Goal: Task Accomplishment & Management: Use online tool/utility

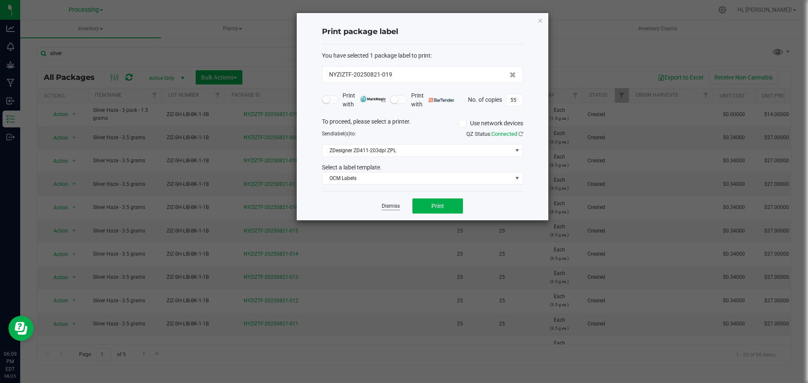
click at [393, 203] on app-cancel-button "Dismiss" at bounding box center [391, 206] width 18 height 9
click at [393, 203] on link "Dismiss" at bounding box center [391, 206] width 18 height 7
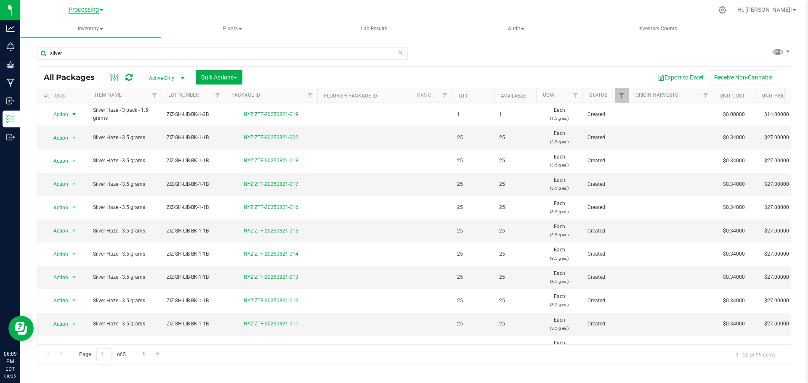
click at [84, 12] on span "Processing" at bounding box center [84, 10] width 30 height 8
click at [84, 9] on span "Processing" at bounding box center [84, 10] width 30 height 8
click at [85, 9] on span "Processing" at bounding box center [84, 10] width 30 height 8
click at [83, 88] on link "ZIZ NY GRW LLC (Distribution)" at bounding box center [85, 85] width 123 height 11
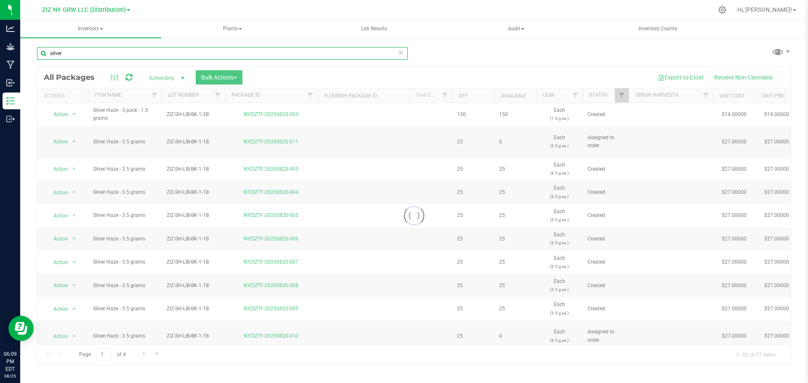
click at [77, 54] on input "silver" at bounding box center [222, 53] width 371 height 13
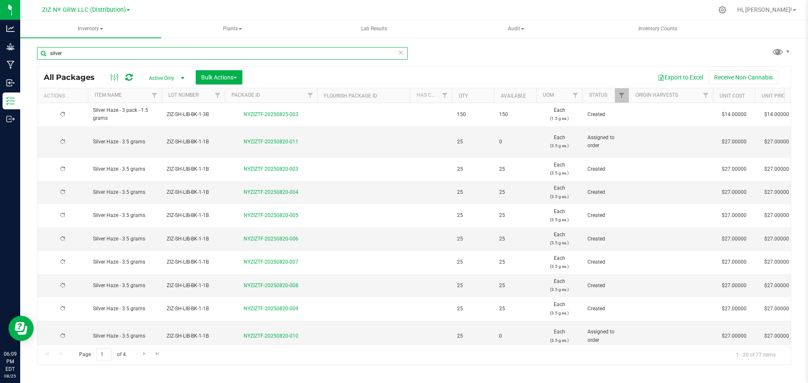
click at [77, 54] on input "silver" at bounding box center [222, 53] width 371 height 13
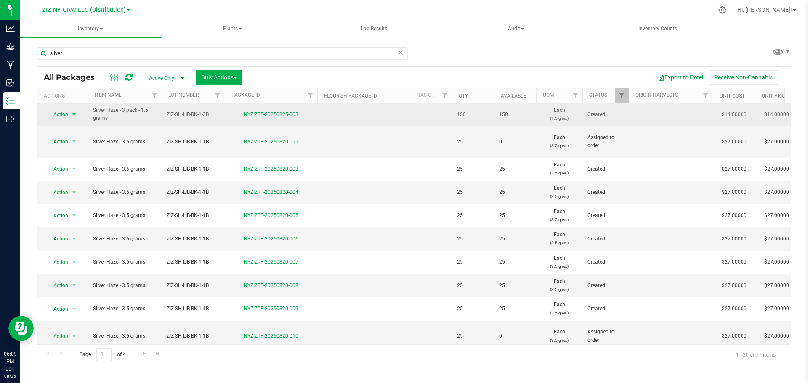
click at [64, 116] on span "Action" at bounding box center [57, 115] width 23 height 12
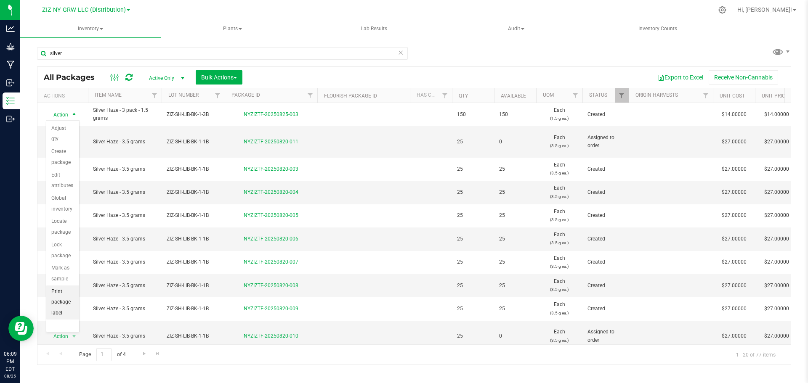
click at [62, 309] on li "Print package label" at bounding box center [62, 303] width 33 height 34
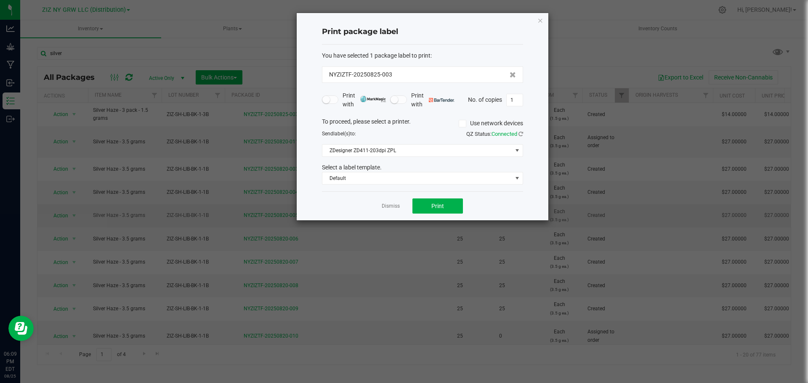
click at [391, 208] on link "Dismiss" at bounding box center [391, 206] width 18 height 7
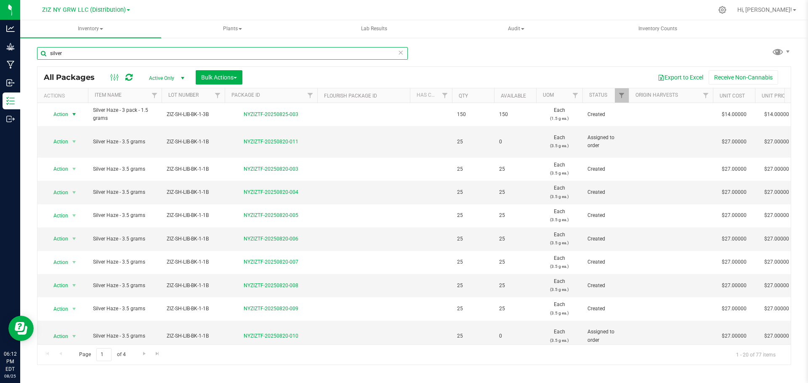
click at [121, 58] on input "silver" at bounding box center [222, 53] width 371 height 13
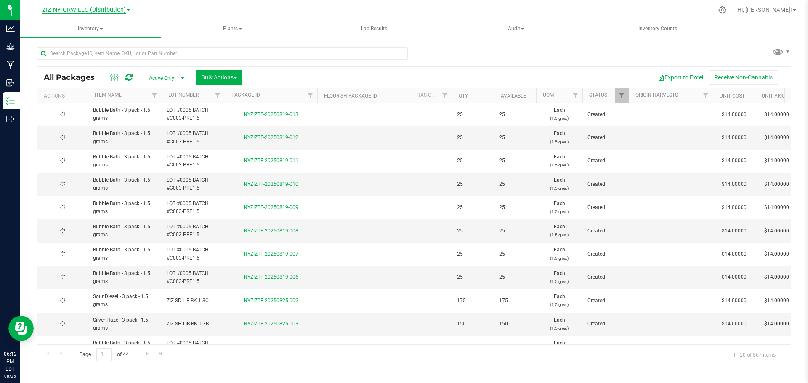
click at [99, 12] on span "ZIZ NY GRW LLC (Distribution)" at bounding box center [84, 10] width 84 height 8
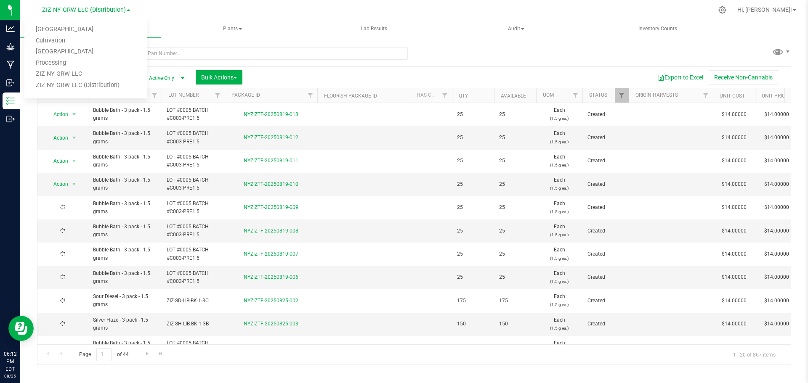
click at [100, 12] on span "ZIZ NY GRW LLC (Distribution)" at bounding box center [84, 9] width 84 height 7
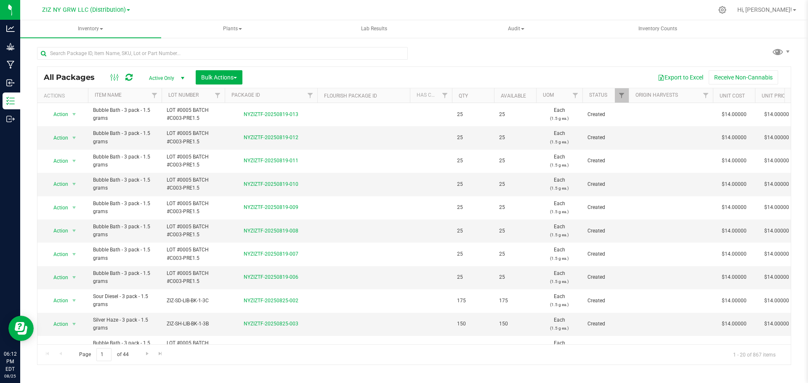
click at [102, 10] on span "ZIZ NY GRW LLC (Distribution)" at bounding box center [84, 9] width 84 height 7
click at [52, 61] on link "Processing" at bounding box center [85, 63] width 123 height 11
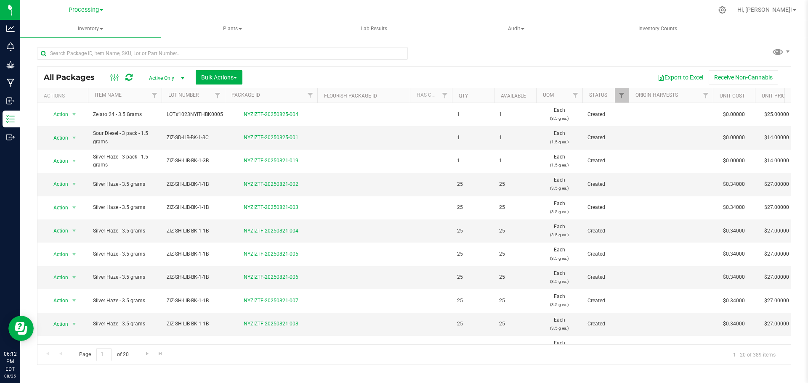
click at [61, 114] on span "Action" at bounding box center [57, 115] width 23 height 12
click at [57, 297] on li "Print package label" at bounding box center [62, 303] width 33 height 34
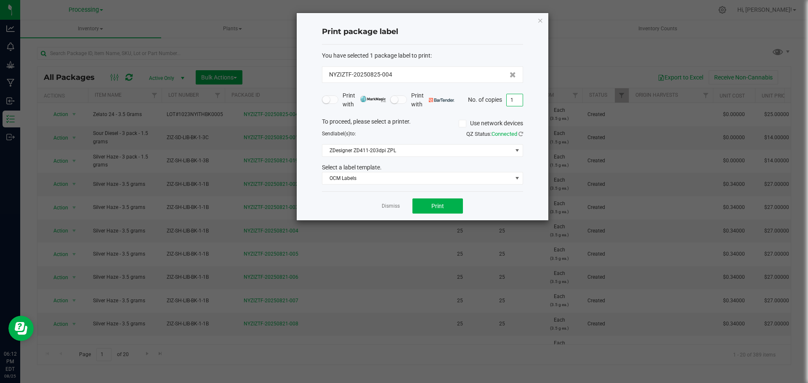
click at [520, 95] on input "1" at bounding box center [514, 100] width 16 height 12
type input "125"
click at [443, 203] on span "Print" at bounding box center [437, 206] width 13 height 7
click at [393, 203] on link "Dismiss" at bounding box center [391, 206] width 18 height 7
click at [393, 203] on td at bounding box center [363, 207] width 93 height 23
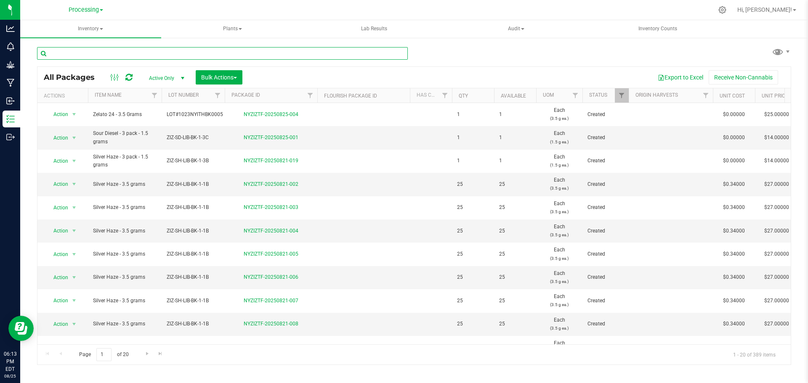
click at [114, 53] on input "text" at bounding box center [222, 53] width 371 height 13
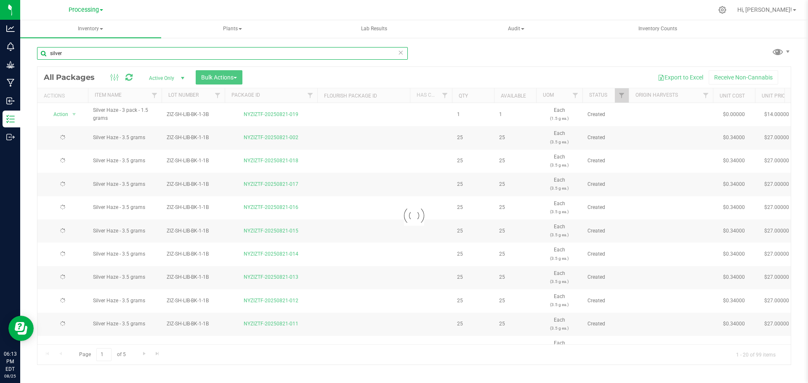
type input "silver"
click at [70, 114] on div at bounding box center [413, 216] width 753 height 298
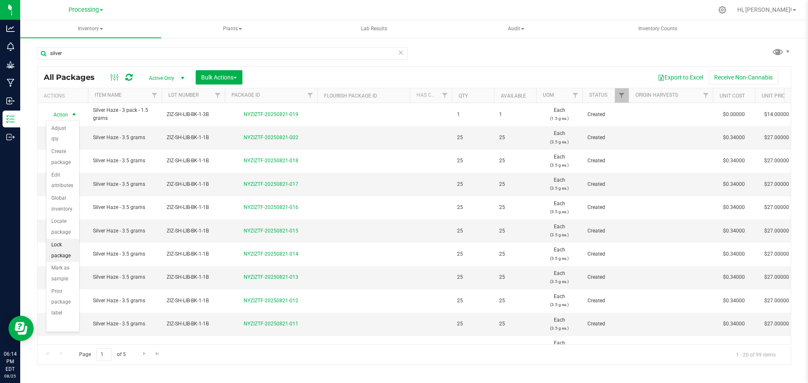
scroll to position [67, 0]
click at [64, 232] on li "Print package label" at bounding box center [62, 236] width 33 height 34
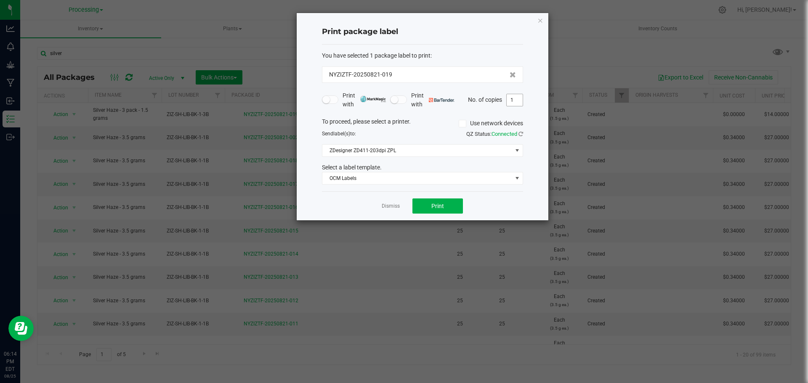
click at [515, 96] on input "1" at bounding box center [514, 100] width 16 height 12
type input "55"
click at [437, 204] on span "Print" at bounding box center [437, 206] width 13 height 7
click at [385, 208] on link "Dismiss" at bounding box center [391, 206] width 18 height 7
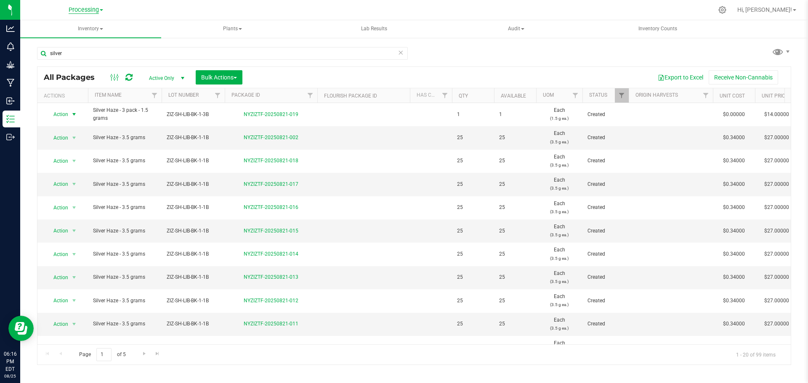
click at [95, 11] on span "Processing" at bounding box center [84, 10] width 30 height 8
click at [71, 85] on link "ZIZ NY GRW LLC (Distribution)" at bounding box center [85, 85] width 123 height 11
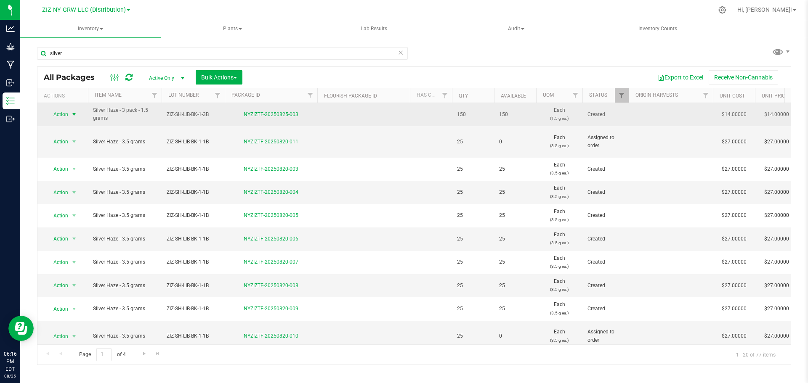
click at [58, 116] on span "Action" at bounding box center [57, 115] width 23 height 12
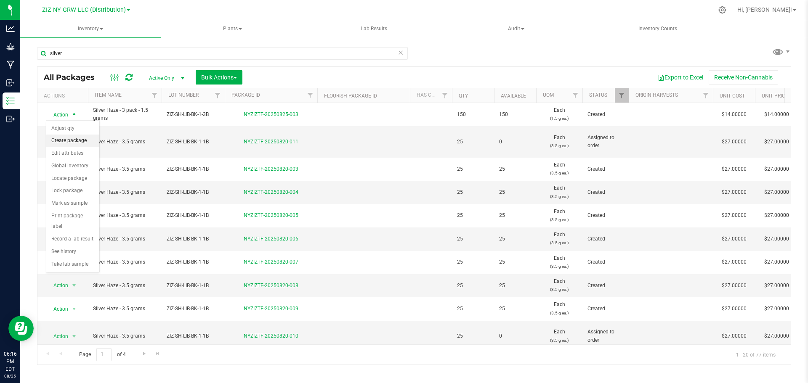
click at [78, 143] on li "Create package" at bounding box center [72, 141] width 53 height 13
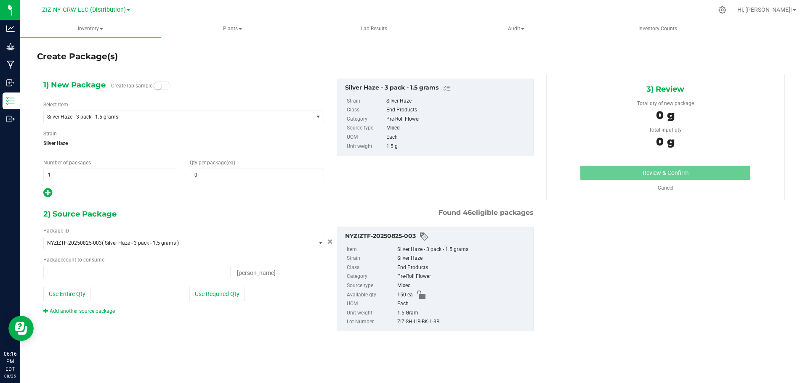
type input "0 ea"
click at [135, 169] on span "1 1" at bounding box center [110, 175] width 134 height 13
type input "6"
click at [244, 178] on input "0" at bounding box center [256, 175] width 133 height 12
type input "6"
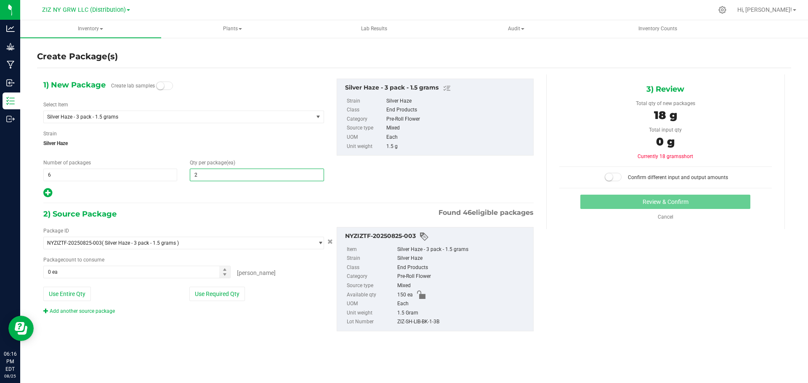
type input "25"
click at [215, 294] on button "Use Required Qty" at bounding box center [217, 294] width 56 height 14
type input "25"
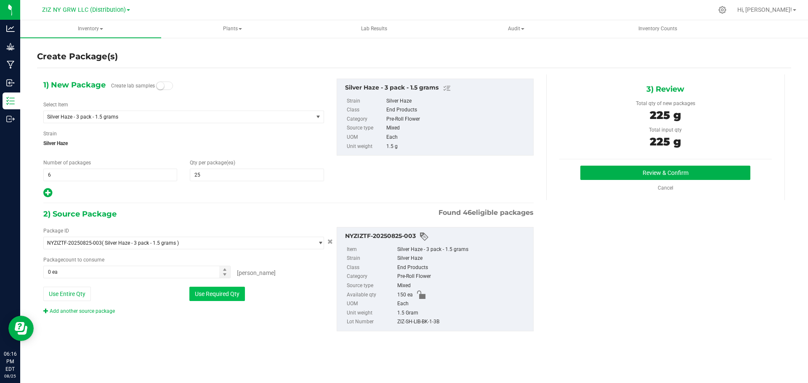
type input "150 ea"
click at [712, 181] on div "Review & Confirm Cancel" at bounding box center [665, 179] width 212 height 26
click at [714, 177] on button "Review & Confirm" at bounding box center [665, 173] width 170 height 14
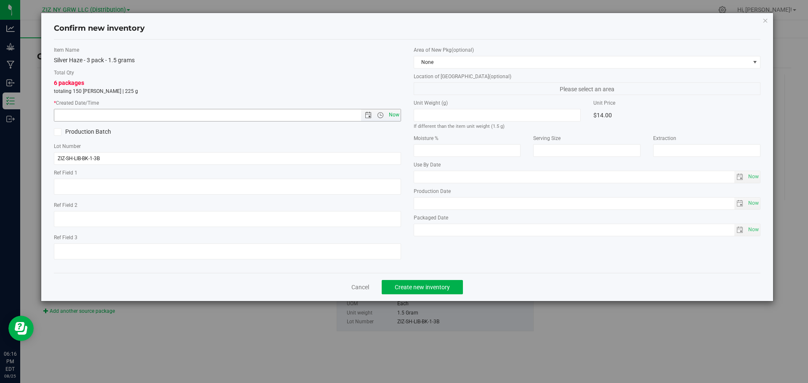
click at [395, 117] on span "Now" at bounding box center [394, 115] width 14 height 12
type input "[DATE] 6:16 PM"
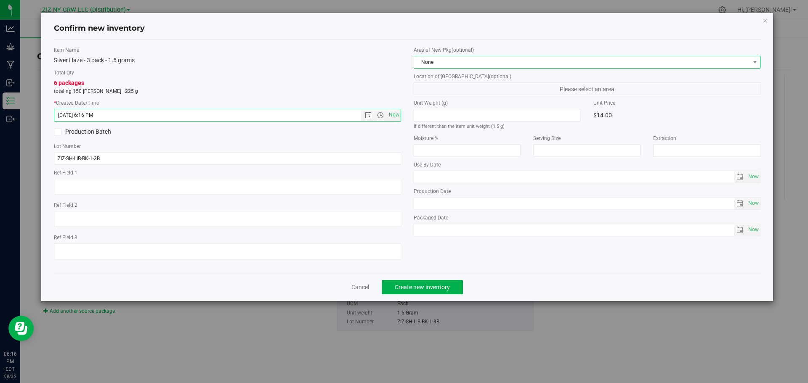
click at [530, 66] on span "None" at bounding box center [582, 62] width 336 height 12
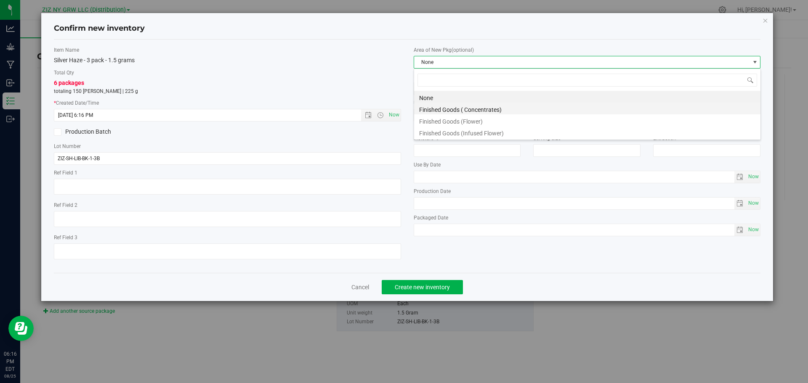
scroll to position [13, 347]
click at [514, 106] on li "Finished Goods ( Concentrates)" at bounding box center [587, 109] width 346 height 12
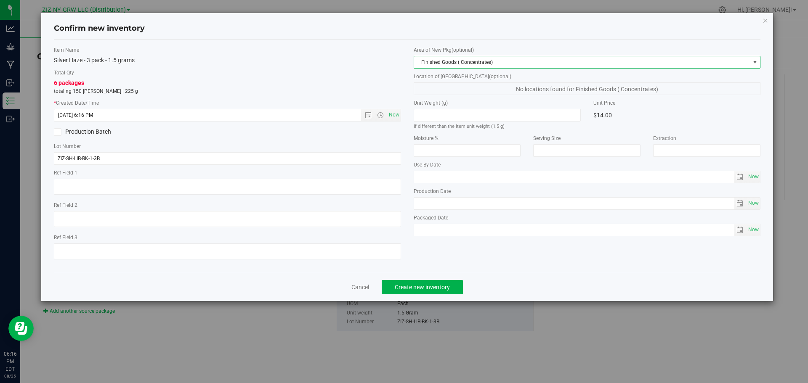
click at [445, 66] on span "Finished Goods ( Concentrates)" at bounding box center [582, 62] width 336 height 12
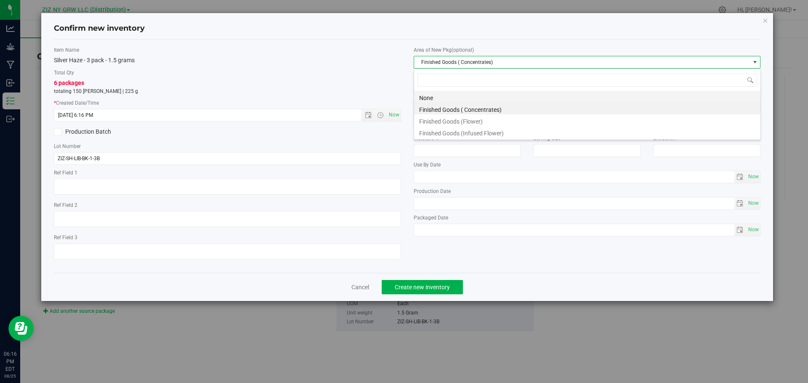
click at [441, 96] on li "None" at bounding box center [587, 97] width 346 height 12
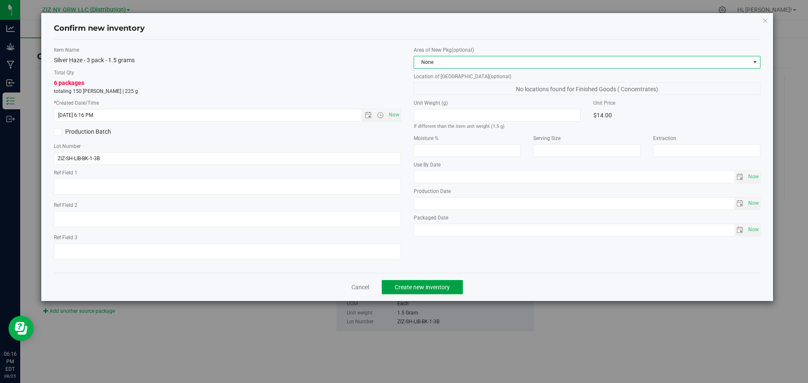
click at [411, 291] on button "Create new inventory" at bounding box center [422, 287] width 81 height 14
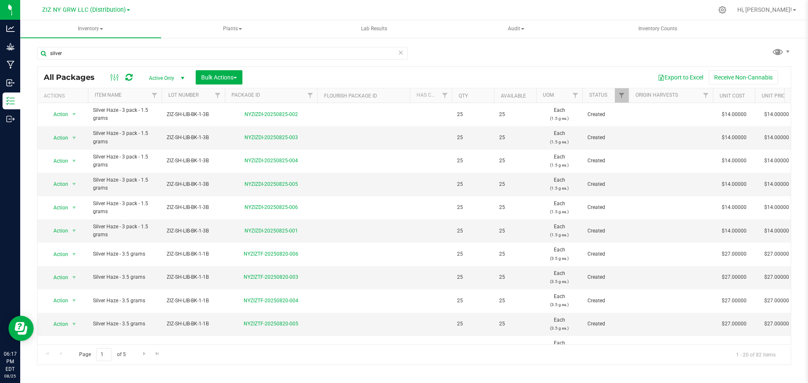
click at [244, 81] on div "Bulk Actions" at bounding box center [222, 77] width 53 height 14
click at [236, 73] on button "Bulk Actions" at bounding box center [219, 77] width 47 height 14
click at [233, 172] on span "Print package labels" at bounding box center [226, 173] width 50 height 7
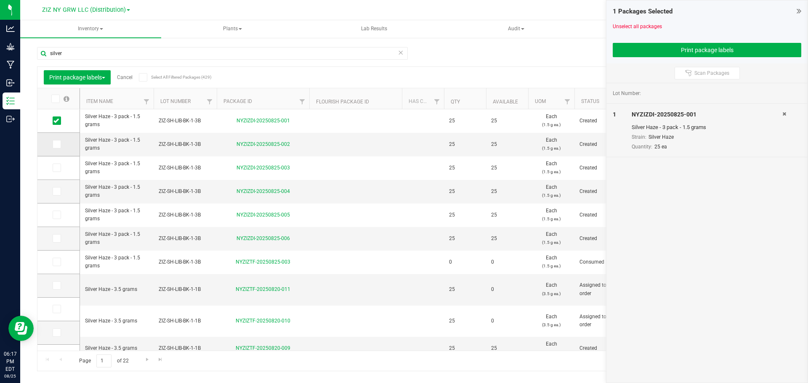
click at [57, 144] on icon at bounding box center [55, 144] width 5 height 0
click at [0, 0] on input "checkbox" at bounding box center [0, 0] width 0 height 0
click at [58, 168] on icon at bounding box center [55, 168] width 5 height 0
click at [0, 0] on input "checkbox" at bounding box center [0, 0] width 0 height 0
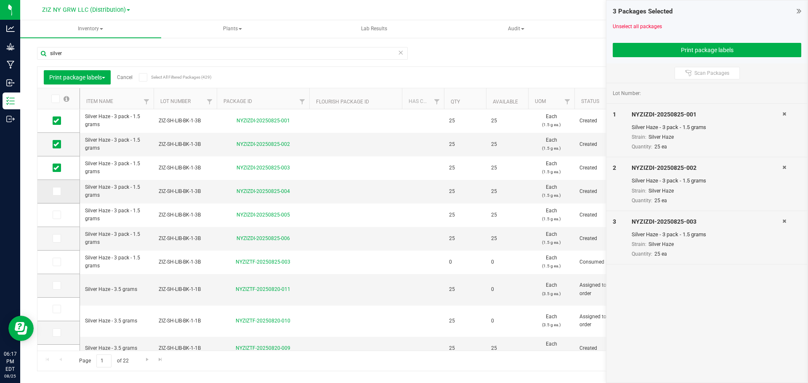
click at [58, 191] on icon at bounding box center [55, 191] width 5 height 0
click at [0, 0] on input "checkbox" at bounding box center [0, 0] width 0 height 0
click at [60, 217] on span at bounding box center [57, 215] width 8 height 8
click at [0, 0] on input "checkbox" at bounding box center [0, 0] width 0 height 0
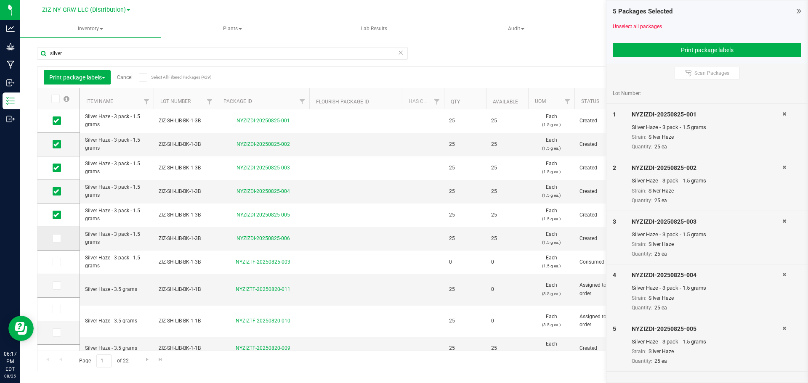
click at [55, 242] on span at bounding box center [57, 238] width 8 height 8
click at [0, 0] on input "checkbox" at bounding box center [0, 0] width 0 height 0
click at [713, 55] on button "Print package labels" at bounding box center [706, 50] width 188 height 14
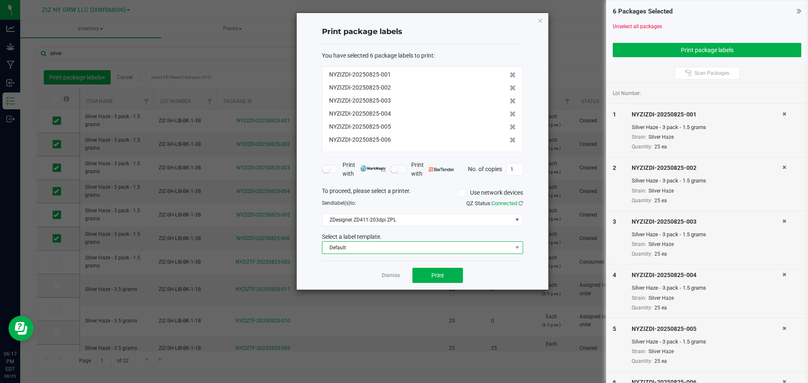
click at [411, 247] on span "Default" at bounding box center [417, 248] width 190 height 12
click at [376, 274] on li "Package ID Label" at bounding box center [422, 277] width 200 height 14
click at [427, 276] on button "Print" at bounding box center [437, 275] width 50 height 15
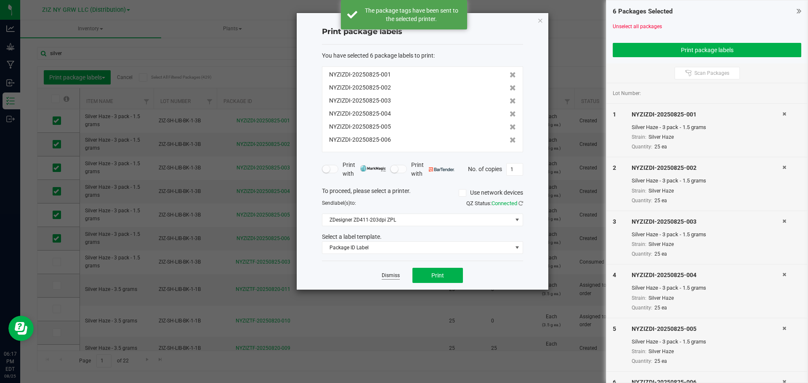
click at [392, 277] on link "Dismiss" at bounding box center [391, 275] width 18 height 7
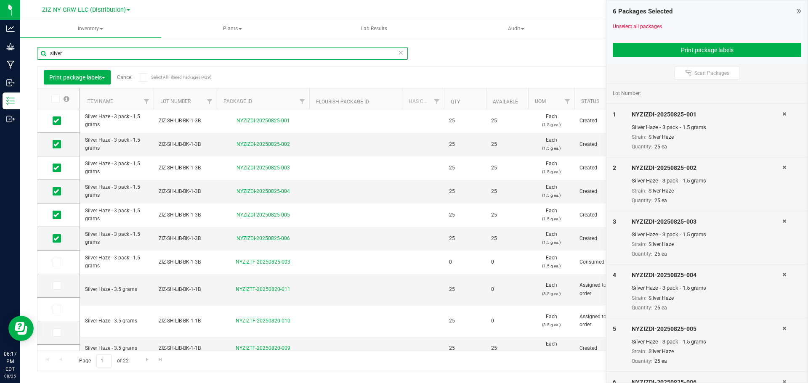
click at [156, 53] on input "silver" at bounding box center [222, 53] width 371 height 13
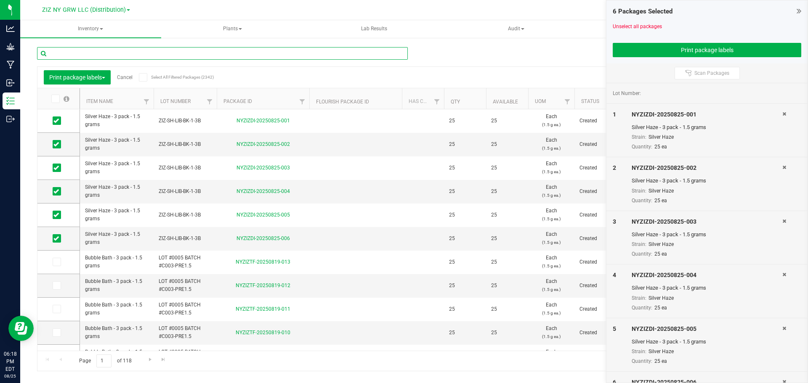
click at [217, 50] on input "text" at bounding box center [222, 53] width 371 height 13
click at [58, 121] on icon at bounding box center [55, 121] width 5 height 0
click at [0, 0] on input "checkbox" at bounding box center [0, 0] width 0 height 0
click at [54, 144] on icon at bounding box center [55, 144] width 5 height 0
click at [0, 0] on input "checkbox" at bounding box center [0, 0] width 0 height 0
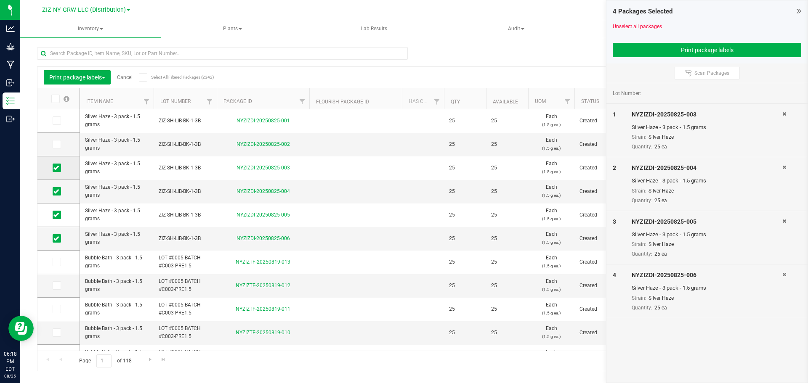
click at [60, 168] on span at bounding box center [57, 168] width 8 height 8
click at [0, 0] on input "checkbox" at bounding box center [0, 0] width 0 height 0
click at [57, 191] on icon at bounding box center [55, 191] width 5 height 0
click at [0, 0] on input "checkbox" at bounding box center [0, 0] width 0 height 0
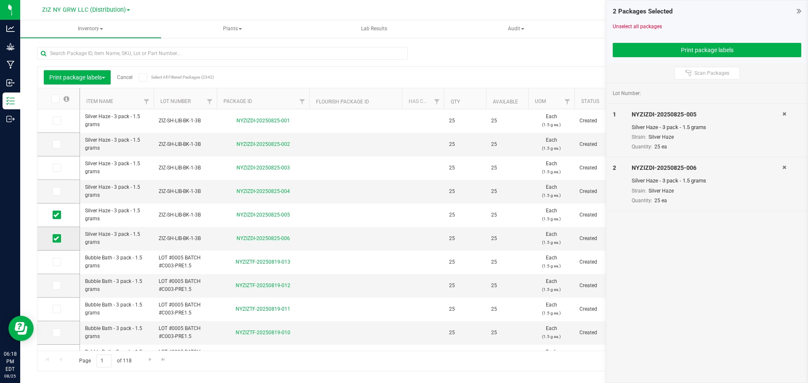
click at [60, 215] on span at bounding box center [57, 215] width 8 height 8
click at [0, 0] on input "checkbox" at bounding box center [0, 0] width 0 height 0
click at [61, 240] on span at bounding box center [57, 238] width 8 height 8
click at [0, 0] on input "checkbox" at bounding box center [0, 0] width 0 height 0
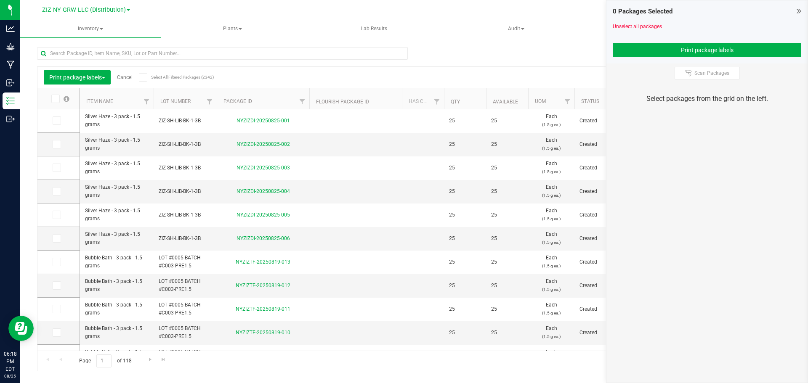
click at [125, 78] on link "Cancel" at bounding box center [125, 77] width 16 height 6
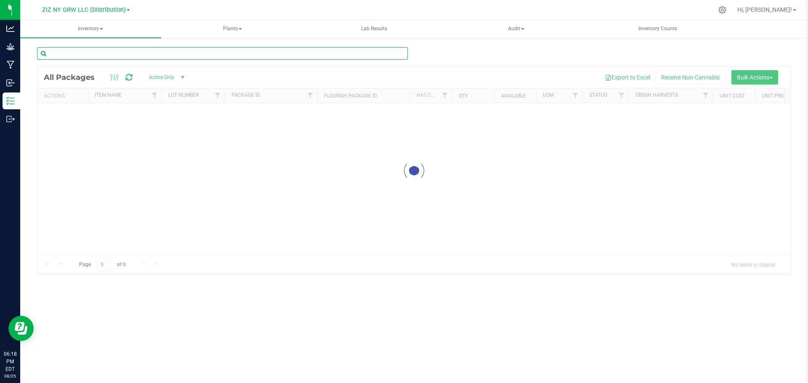
click at [164, 52] on input "text" at bounding box center [222, 53] width 371 height 13
click at [164, 53] on input "text" at bounding box center [222, 53] width 371 height 13
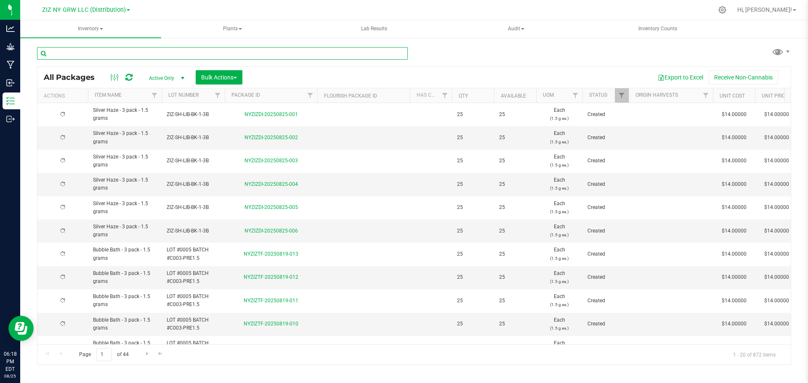
click at [164, 54] on input "text" at bounding box center [222, 53] width 371 height 13
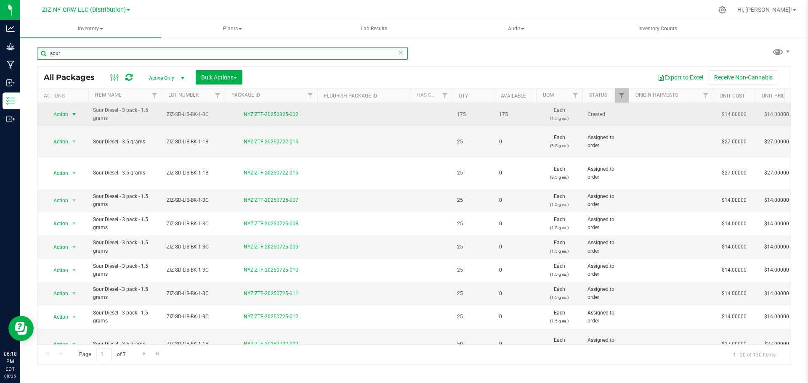
type input "sour"
click at [69, 116] on span "select" at bounding box center [74, 115] width 11 height 12
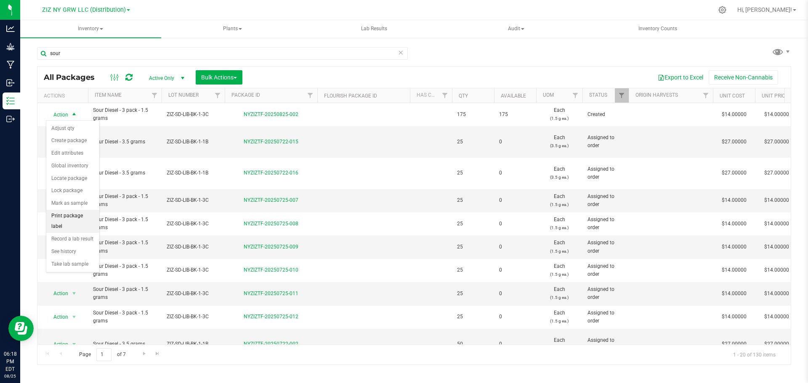
click at [76, 218] on li "Print package label" at bounding box center [72, 221] width 53 height 23
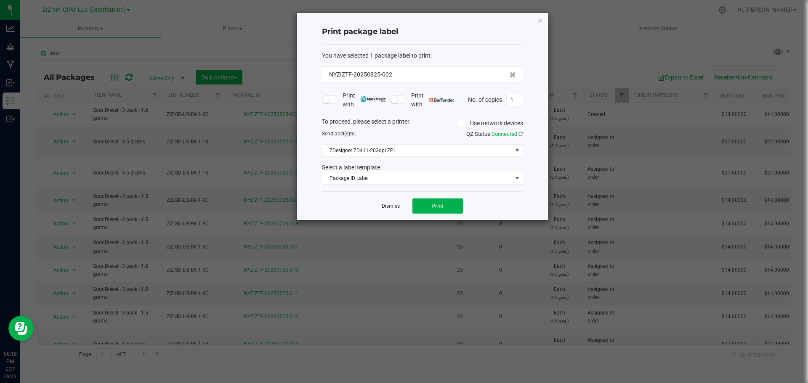
click at [396, 207] on link "Dismiss" at bounding box center [391, 206] width 18 height 7
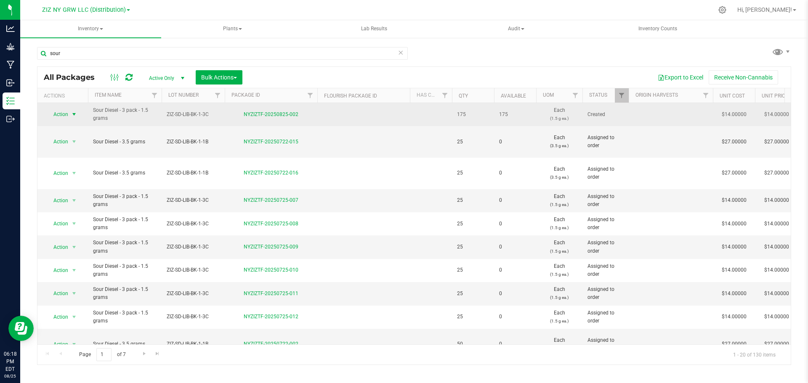
click at [67, 115] on span "Action" at bounding box center [57, 115] width 23 height 12
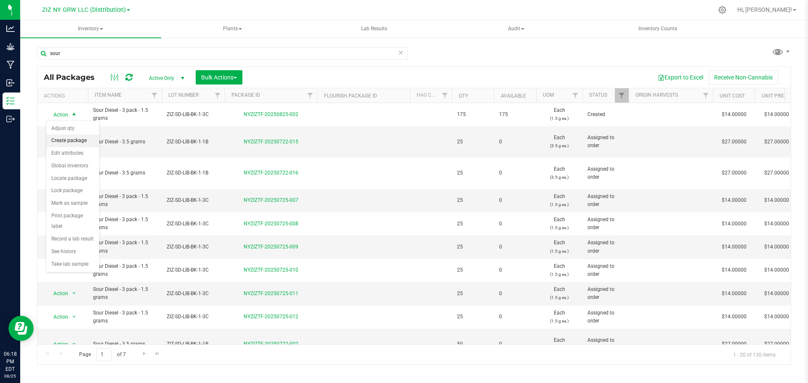
click at [77, 144] on li "Create package" at bounding box center [72, 141] width 53 height 13
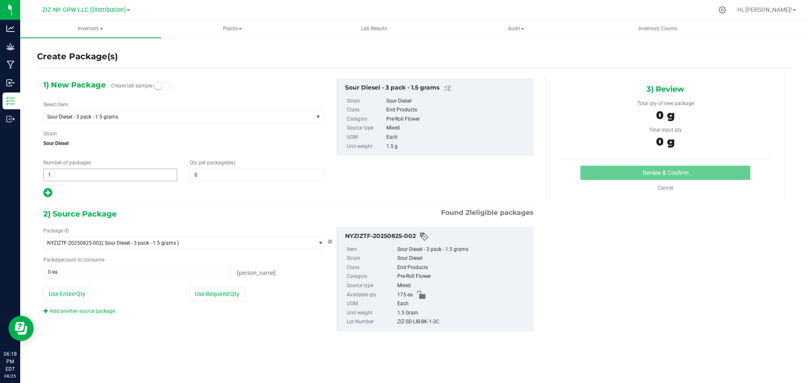
click at [168, 171] on input "1" at bounding box center [110, 175] width 133 height 12
click at [219, 175] on span "0 0" at bounding box center [257, 175] width 134 height 13
click at [99, 173] on input "1" at bounding box center [110, 175] width 133 height 12
type input "0"
type input "7"
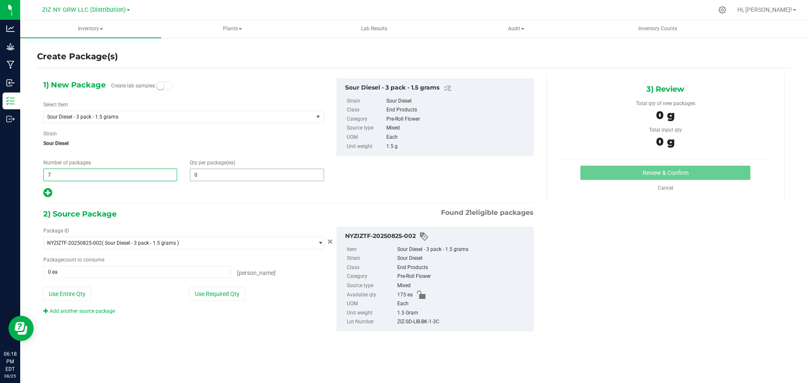
click at [223, 170] on input "0" at bounding box center [256, 175] width 133 height 12
type input "7"
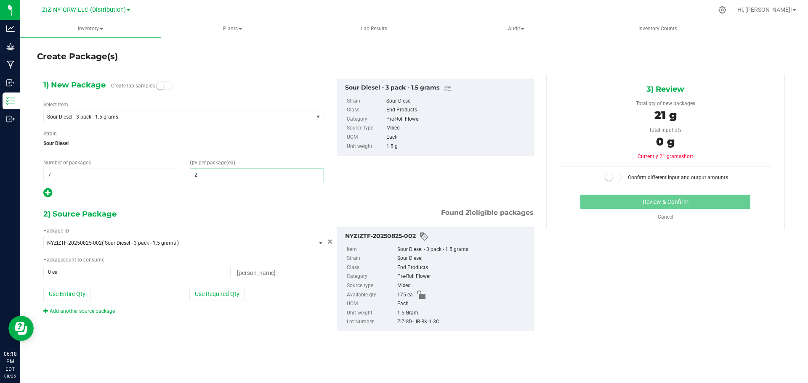
type input "25"
click at [209, 305] on div "Package ID NYZIZTF-20250825-002 ( Sour Diesel - 3 pack - 1.5 grams ) NYZIZDI-20…" at bounding box center [183, 271] width 293 height 88
click at [215, 296] on button "Use Required Qty" at bounding box center [217, 294] width 56 height 14
type input "175 ea"
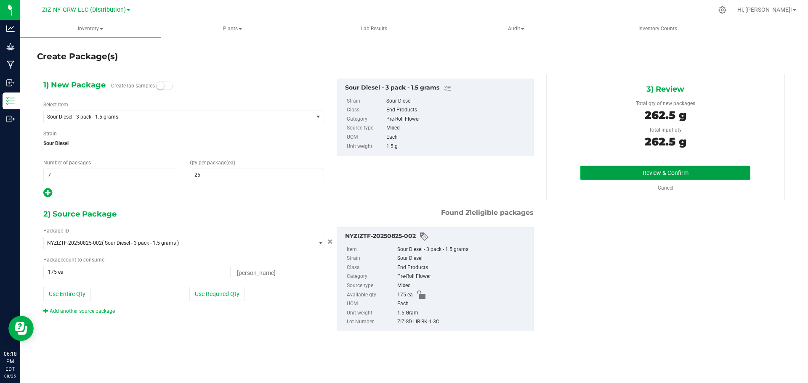
click at [738, 171] on button "Review & Confirm" at bounding box center [665, 173] width 170 height 14
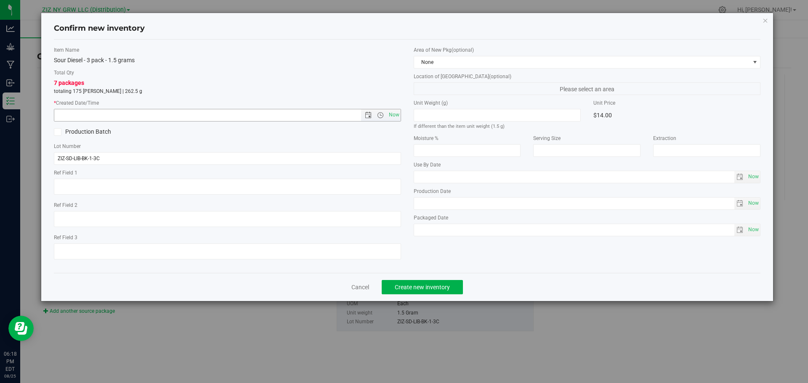
click at [392, 113] on span "Now" at bounding box center [394, 115] width 14 height 12
type input "[DATE] 6:18 PM"
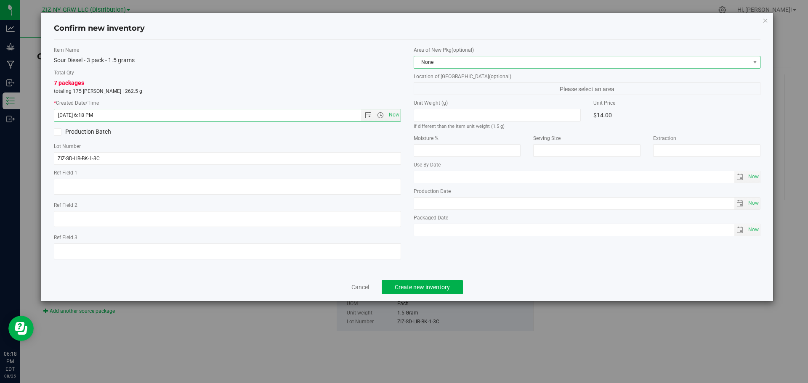
click at [470, 68] on span "None" at bounding box center [582, 62] width 336 height 12
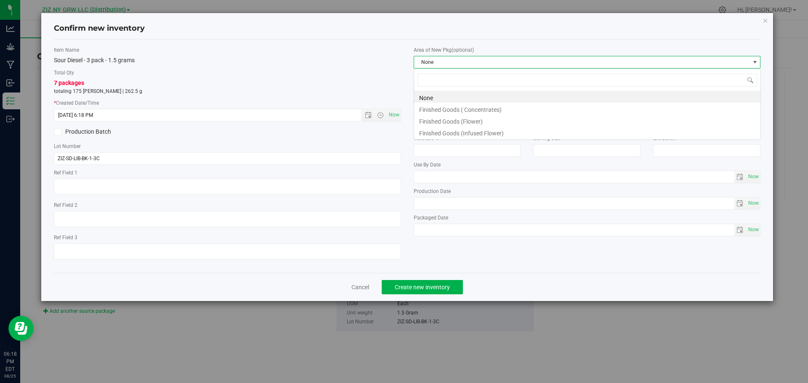
scroll to position [13, 347]
click at [459, 101] on li "None" at bounding box center [587, 97] width 346 height 12
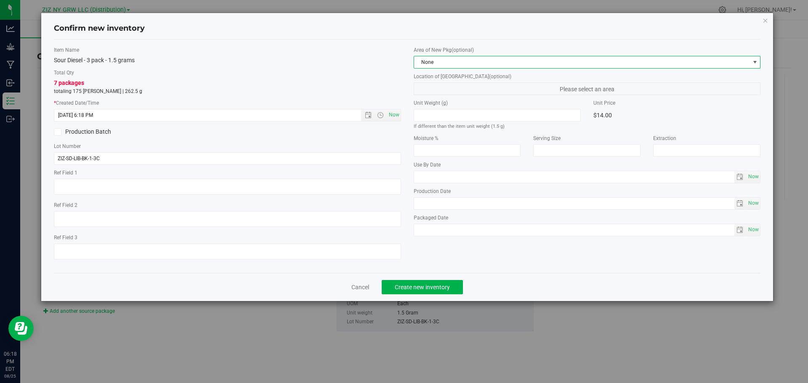
click at [466, 283] on div "Cancel Create new inventory" at bounding box center [407, 287] width 707 height 28
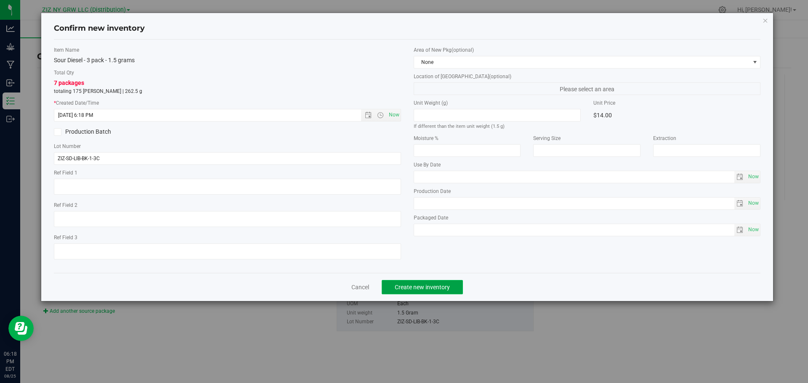
click at [447, 292] on button "Create new inventory" at bounding box center [422, 287] width 81 height 14
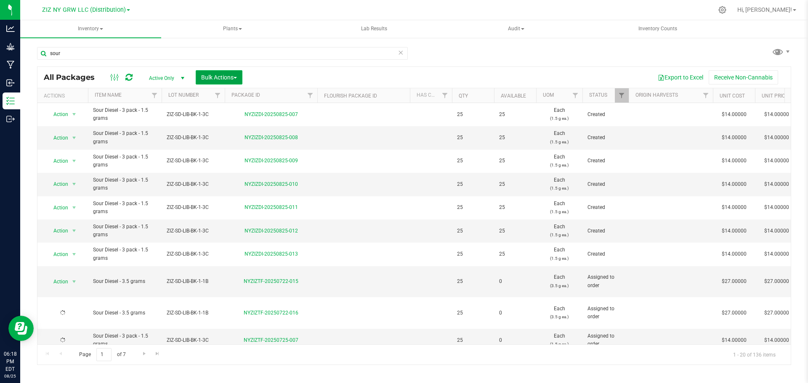
click at [240, 79] on button "Bulk Actions" at bounding box center [219, 77] width 47 height 14
click at [227, 180] on div "Print package labels" at bounding box center [232, 174] width 62 height 13
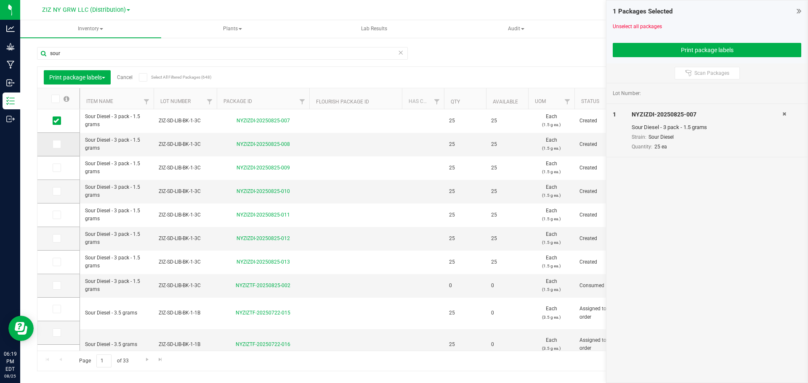
click at [58, 144] on icon at bounding box center [55, 144] width 5 height 0
click at [0, 0] on input "checkbox" at bounding box center [0, 0] width 0 height 0
click at [60, 170] on span at bounding box center [57, 168] width 8 height 8
click at [0, 0] on input "checkbox" at bounding box center [0, 0] width 0 height 0
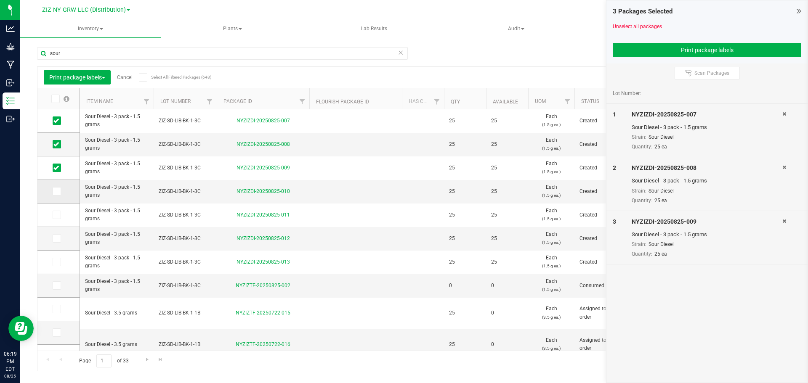
click at [56, 191] on icon at bounding box center [55, 191] width 5 height 0
click at [0, 0] on input "checkbox" at bounding box center [0, 0] width 0 height 0
click at [59, 217] on span at bounding box center [57, 215] width 8 height 8
click at [0, 0] on input "checkbox" at bounding box center [0, 0] width 0 height 0
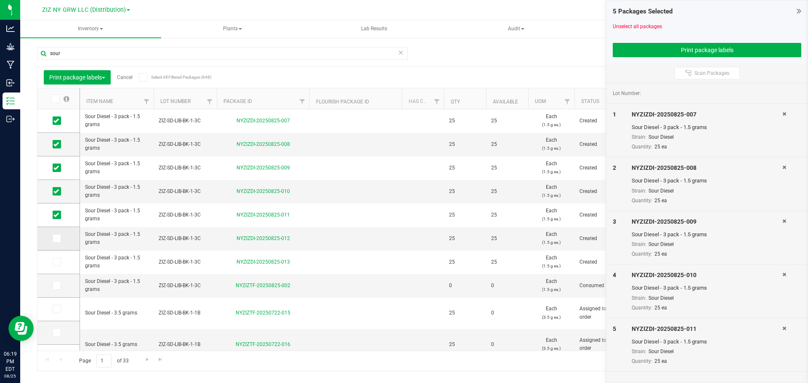
click at [58, 239] on icon at bounding box center [55, 239] width 5 height 0
click at [0, 0] on input "checkbox" at bounding box center [0, 0] width 0 height 0
click at [60, 264] on span at bounding box center [57, 262] width 8 height 8
click at [0, 0] on input "checkbox" at bounding box center [0, 0] width 0 height 0
click at [663, 47] on button "Print package labels" at bounding box center [706, 50] width 188 height 14
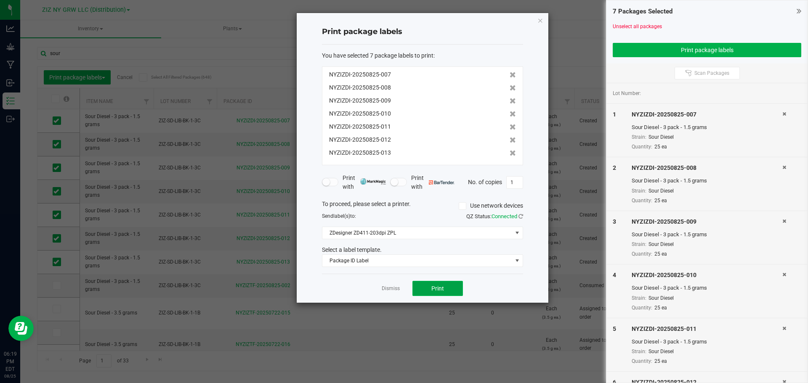
click at [453, 288] on button "Print" at bounding box center [437, 288] width 50 height 15
click at [396, 291] on link "Dismiss" at bounding box center [391, 288] width 18 height 7
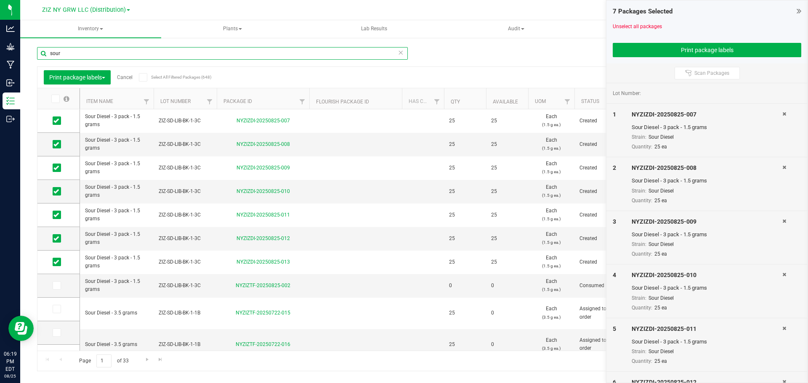
click at [108, 50] on input "sour" at bounding box center [222, 53] width 371 height 13
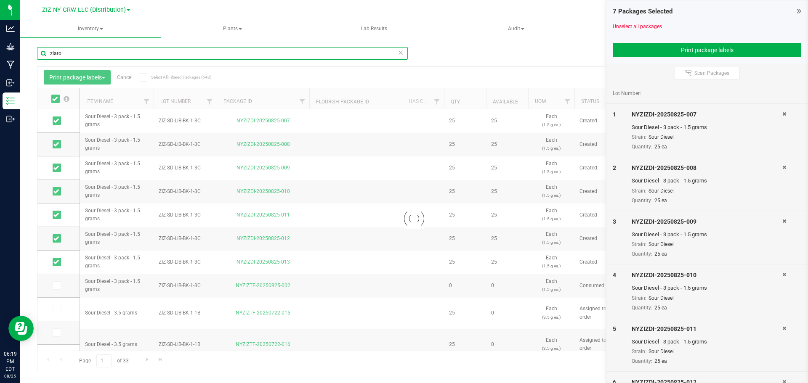
type input "zlato"
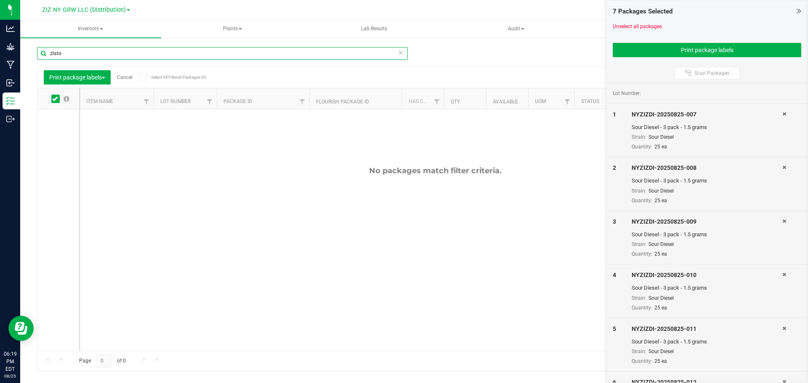
drag, startPoint x: 41, startPoint y: 53, endPoint x: 34, endPoint y: 55, distance: 7.6
click at [34, 55] on div "zlato Print package labels Cancel Select All Filtered Packages (0) Add to manuf…" at bounding box center [413, 165] width 787 height 257
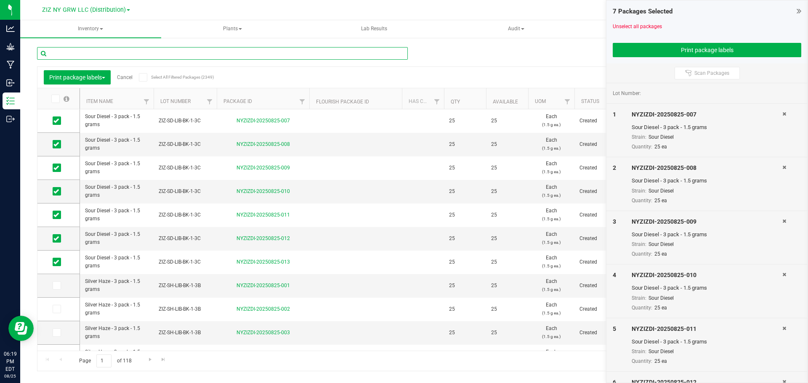
drag, startPoint x: 154, startPoint y: 58, endPoint x: 260, endPoint y: 54, distance: 105.7
click at [260, 54] on input "text" at bounding box center [222, 53] width 371 height 13
paste input "Zelato 24"
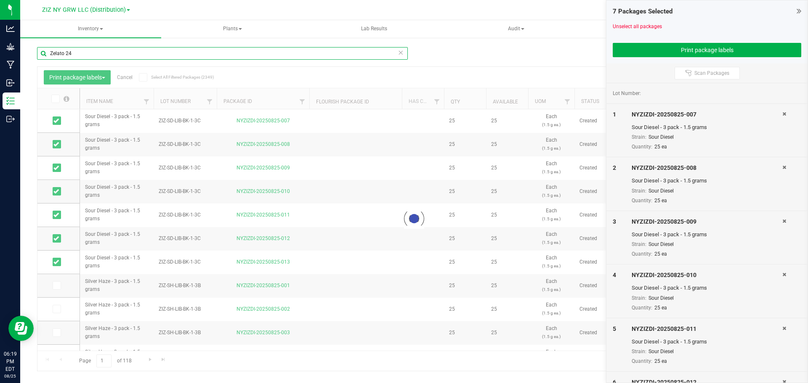
type input "Zelato 24"
click at [782, 114] on icon at bounding box center [784, 113] width 4 height 5
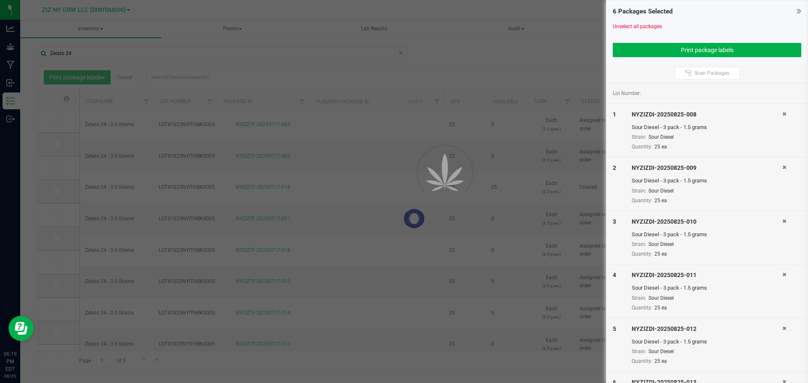
click at [782, 114] on icon at bounding box center [784, 113] width 4 height 5
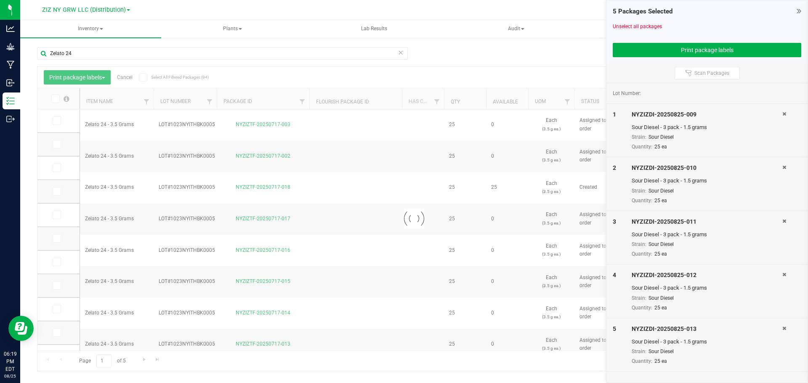
click at [784, 164] on div at bounding box center [791, 184] width 19 height 41
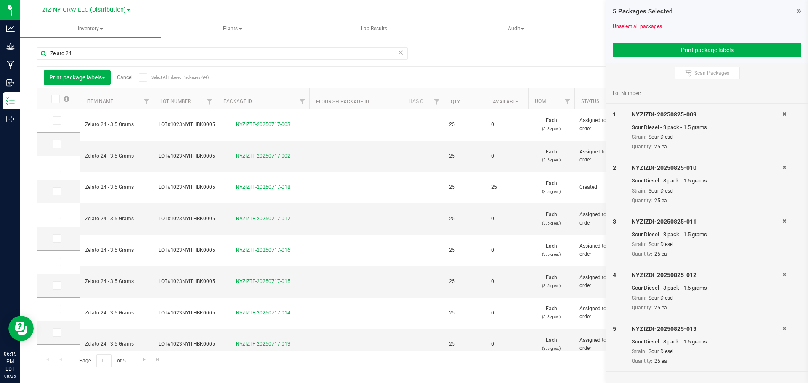
click at [786, 117] on span at bounding box center [784, 114] width 4 height 6
click at [785, 112] on icon at bounding box center [784, 113] width 4 height 5
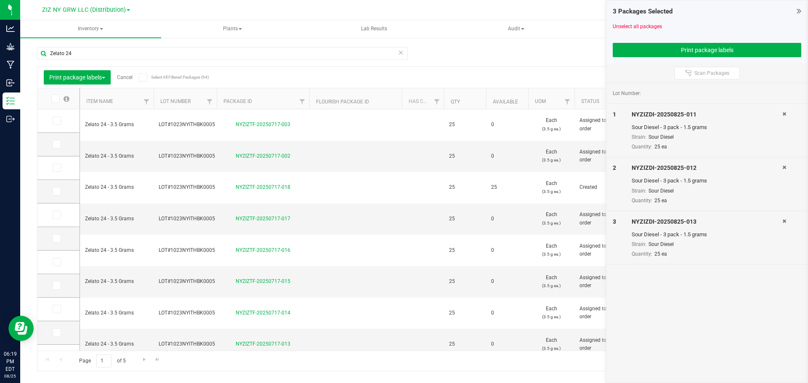
click at [785, 112] on icon at bounding box center [784, 113] width 4 height 5
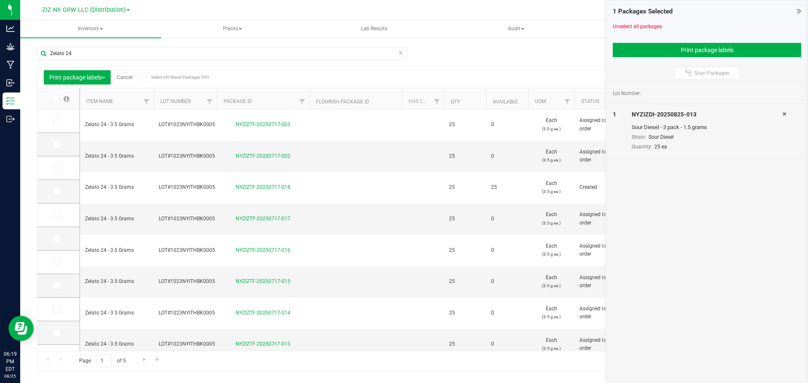
click at [785, 112] on icon at bounding box center [784, 113] width 4 height 5
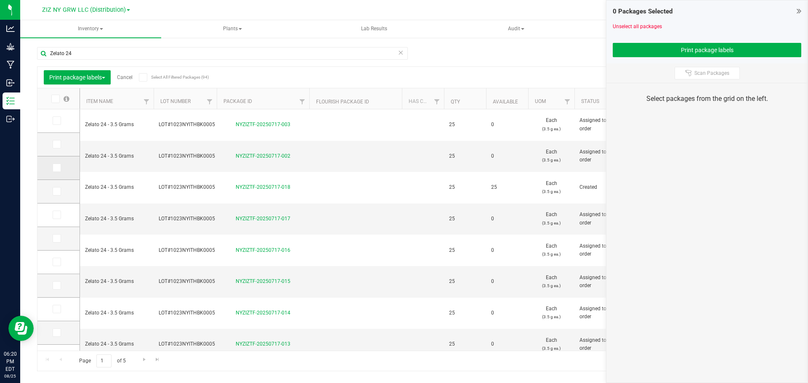
click at [57, 168] on icon at bounding box center [55, 168] width 5 height 0
click at [0, 0] on input "checkbox" at bounding box center [0, 0] width 0 height 0
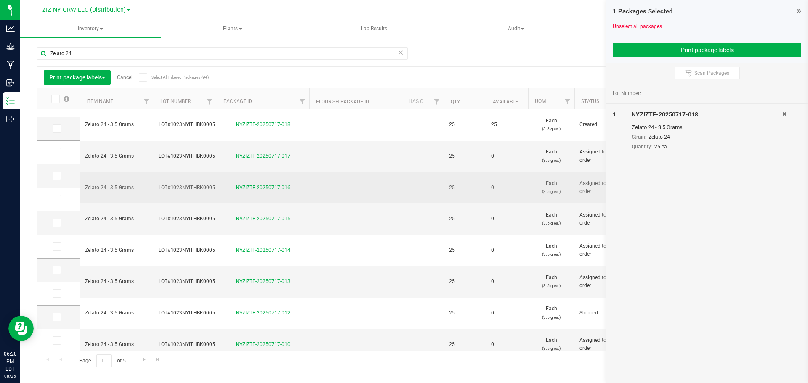
scroll to position [84, 0]
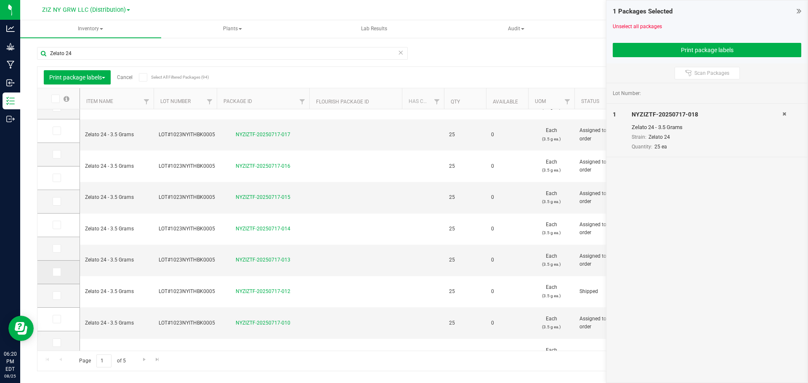
click at [61, 275] on span at bounding box center [57, 272] width 8 height 8
click at [0, 0] on input "checkbox" at bounding box center [0, 0] width 0 height 0
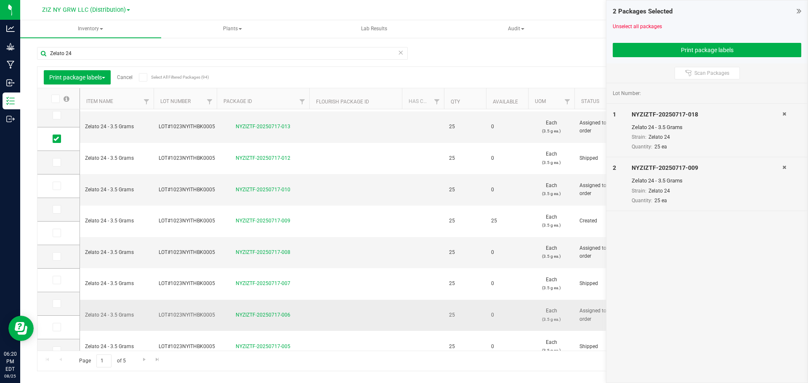
scroll to position [229, 0]
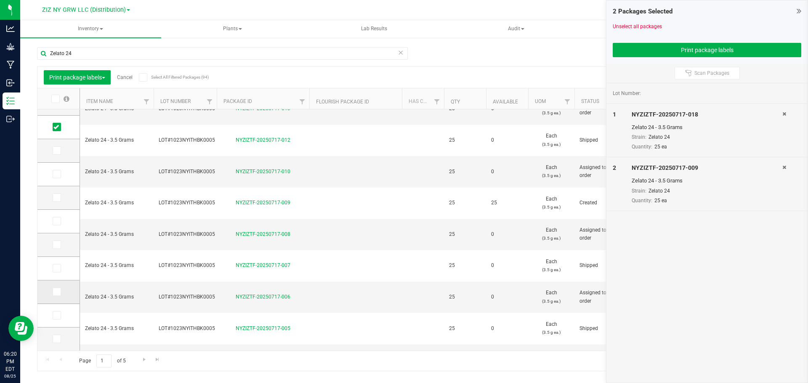
click at [58, 292] on icon at bounding box center [55, 292] width 5 height 0
click at [0, 0] on input "checkbox" at bounding box center [0, 0] width 0 height 0
click at [59, 319] on span at bounding box center [57, 315] width 8 height 8
click at [0, 0] on input "checkbox" at bounding box center [0, 0] width 0 height 0
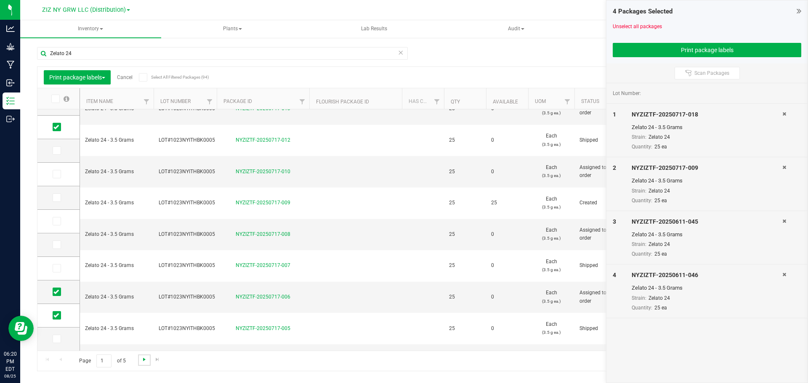
click at [145, 363] on link "Go to the next page" at bounding box center [144, 360] width 12 height 11
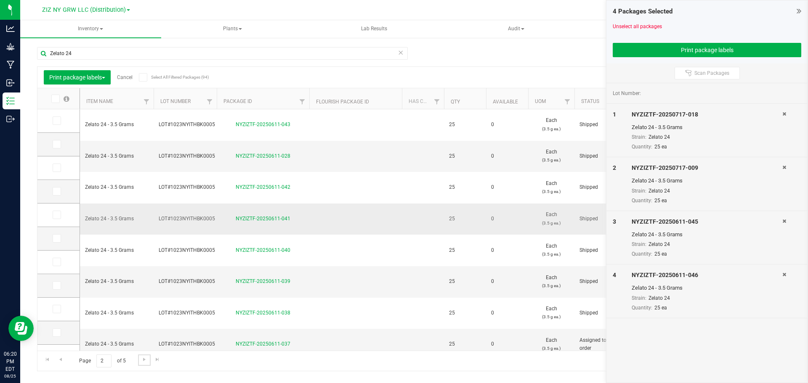
scroll to position [229, 0]
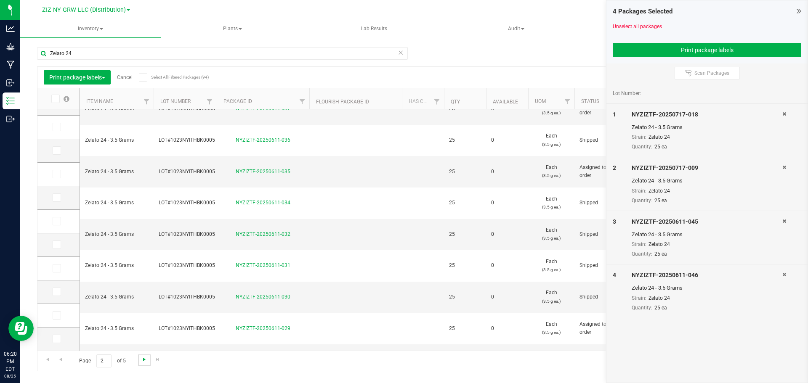
click at [141, 359] on span "Go to the next page" at bounding box center [144, 359] width 7 height 7
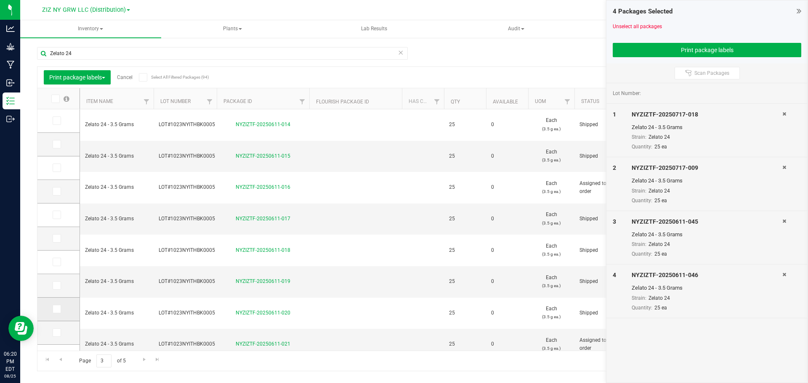
click at [58, 313] on span at bounding box center [57, 309] width 8 height 8
click at [0, 0] on input "checkbox" at bounding box center [0, 0] width 0 height 0
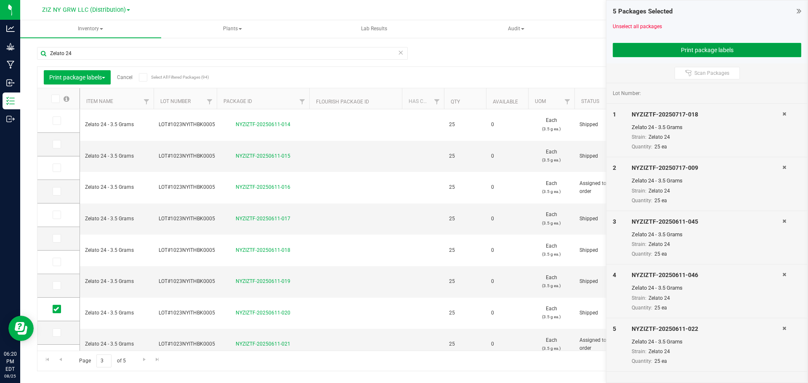
click at [749, 51] on button "Print package labels" at bounding box center [706, 50] width 188 height 14
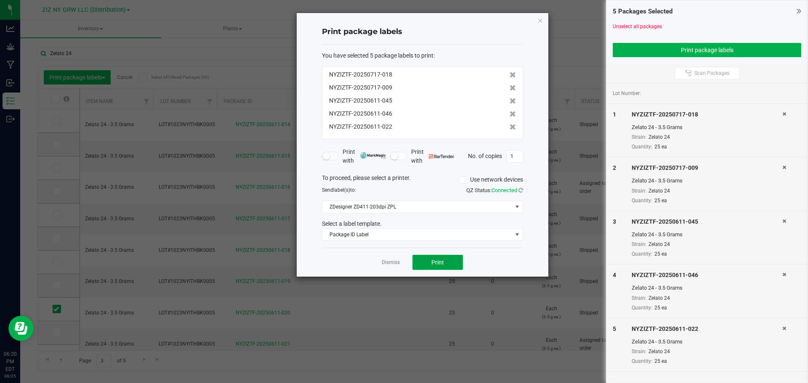
click at [435, 263] on span "Print" at bounding box center [437, 262] width 13 height 7
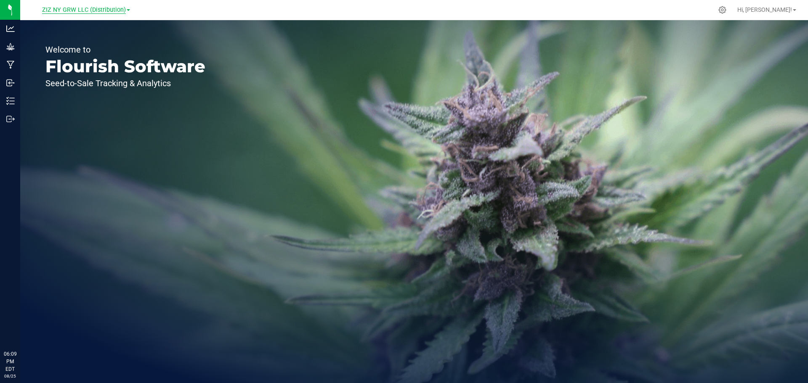
click at [109, 10] on span "ZIZ NY GRW LLC (Distribution)" at bounding box center [84, 10] width 84 height 8
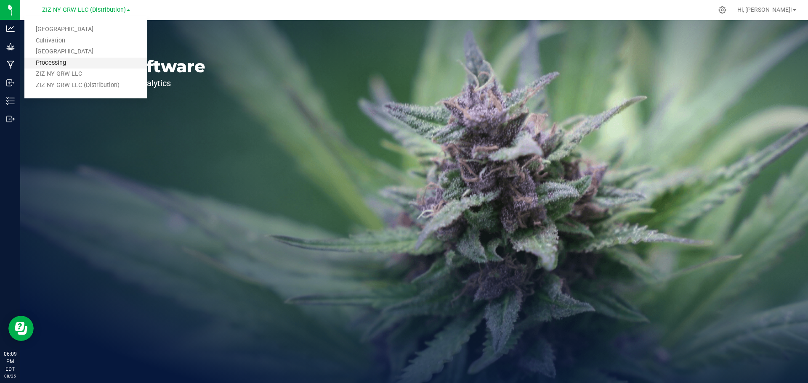
click at [80, 65] on link "Processing" at bounding box center [85, 63] width 123 height 11
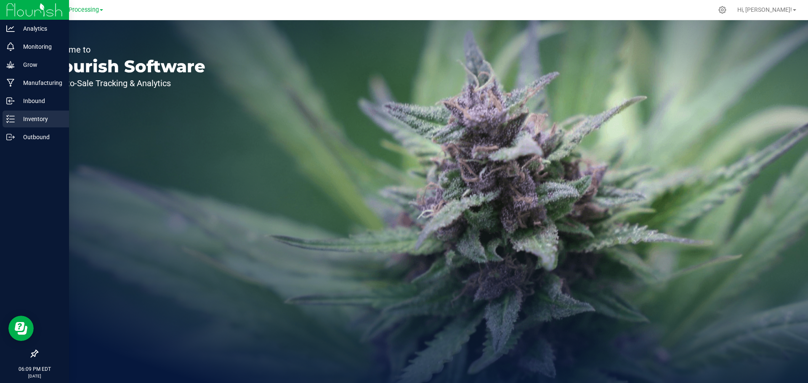
click at [17, 118] on p "Inventory" at bounding box center [40, 119] width 50 height 10
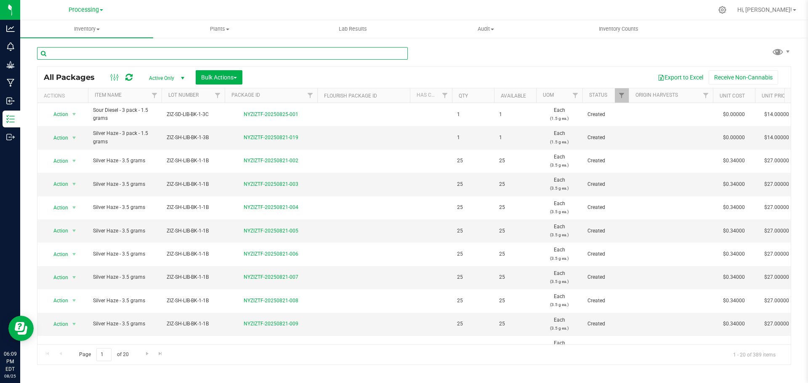
click at [322, 53] on input "text" at bounding box center [222, 53] width 371 height 13
type input "z"
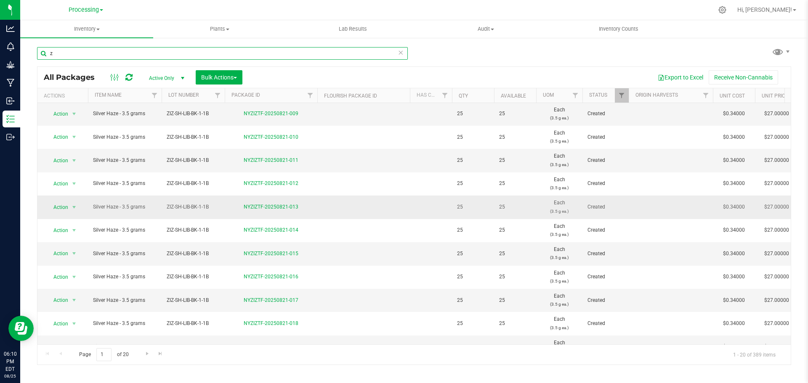
scroll to position [231, 0]
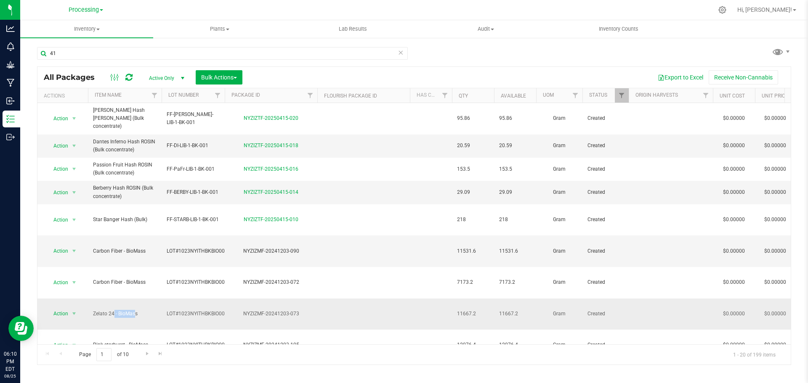
drag, startPoint x: 94, startPoint y: 275, endPoint x: 114, endPoint y: 275, distance: 19.8
click at [114, 310] on span "Zelato 24 - BioMass" at bounding box center [125, 314] width 64 height 8
click at [86, 56] on input "41" at bounding box center [222, 53] width 371 height 13
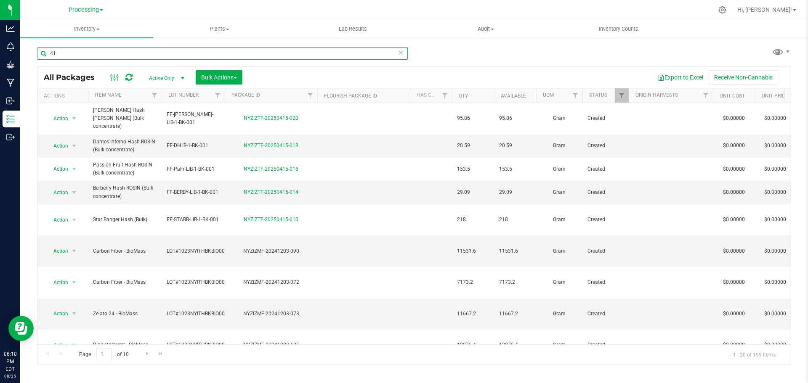
paste input "Zelato 24"
type input "Zelato 24"
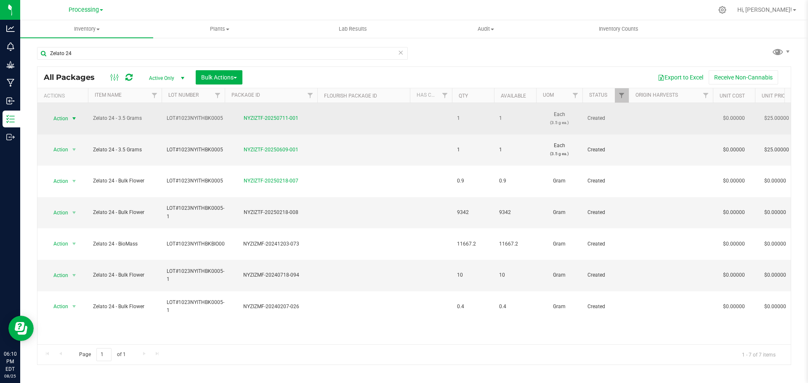
click at [62, 115] on span "Action" at bounding box center [57, 119] width 23 height 12
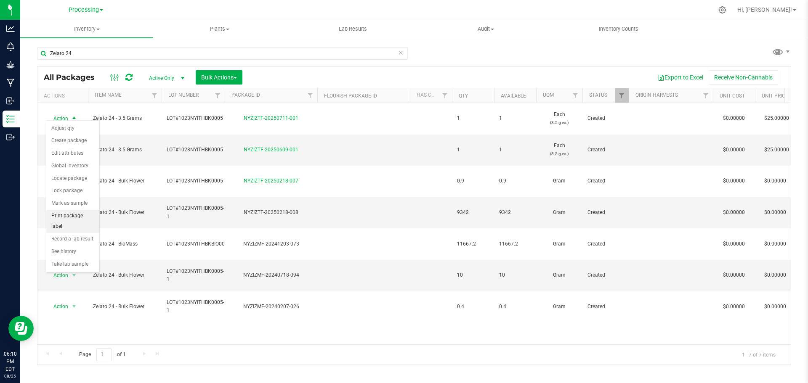
click at [85, 218] on li "Print package label" at bounding box center [72, 221] width 53 height 23
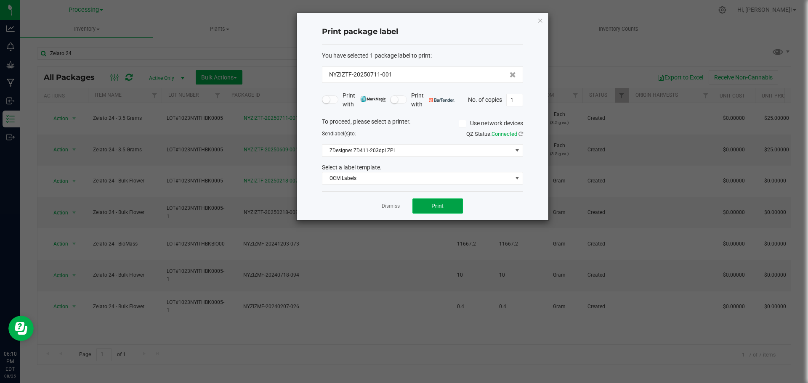
click at [427, 205] on button "Print" at bounding box center [437, 206] width 50 height 15
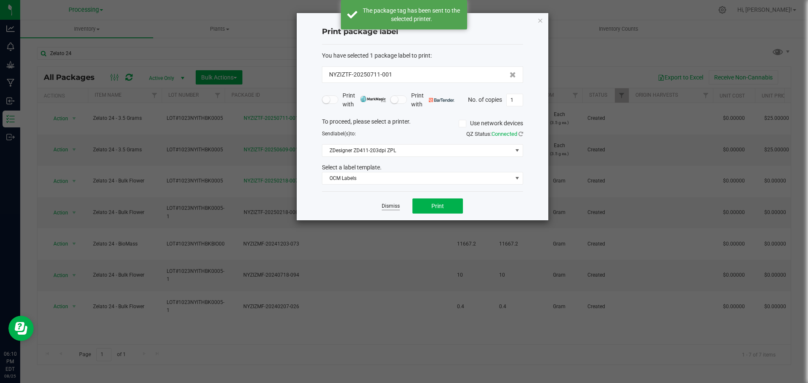
click at [391, 207] on link "Dismiss" at bounding box center [391, 206] width 18 height 7
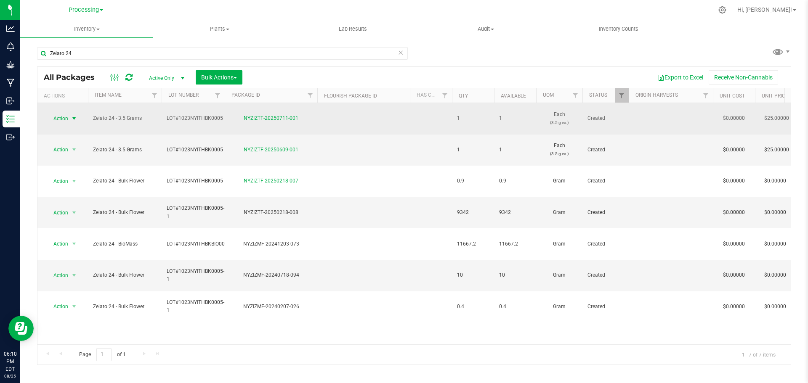
click at [68, 113] on span "Action" at bounding box center [57, 119] width 23 height 12
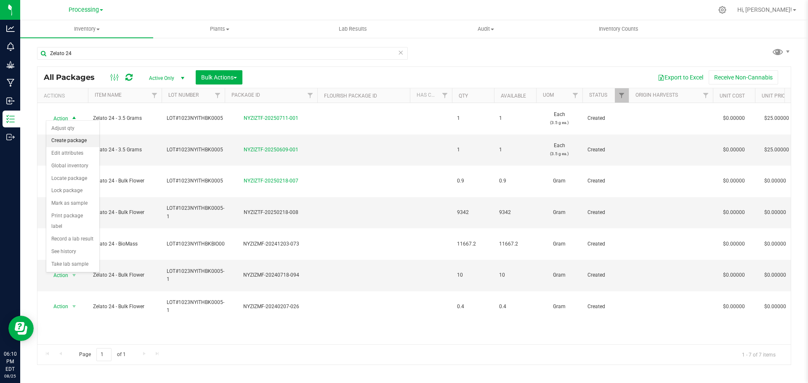
click at [72, 142] on li "Create package" at bounding box center [72, 141] width 53 height 13
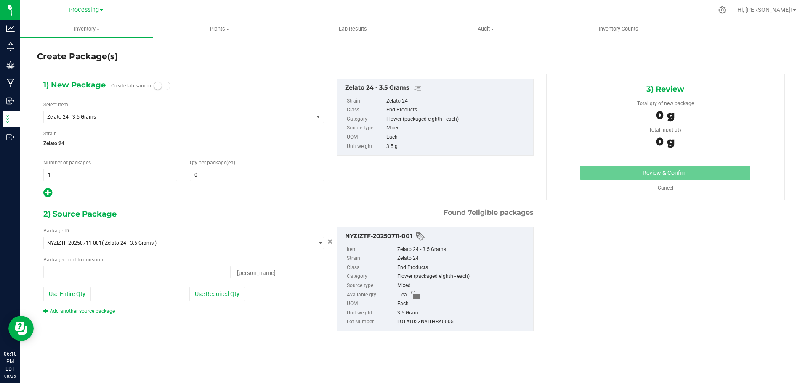
type input "0 ea"
click at [208, 176] on span "0 0" at bounding box center [257, 175] width 134 height 13
type input "1"
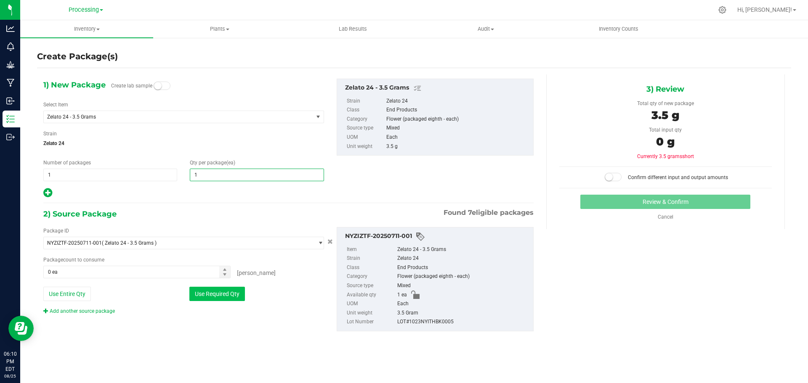
drag, startPoint x: 224, startPoint y: 294, endPoint x: 204, endPoint y: 302, distance: 21.9
click at [224, 294] on button "Use Required Qty" at bounding box center [217, 294] width 56 height 14
type input "1"
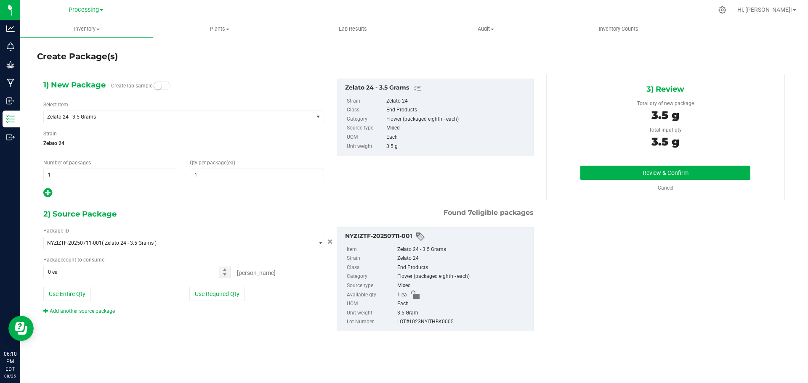
type input "1 ea"
click at [658, 174] on button "Review & Confirm" at bounding box center [665, 173] width 170 height 14
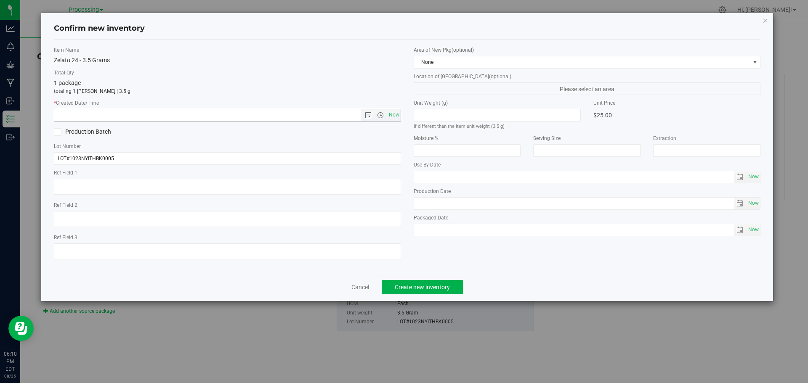
click at [398, 115] on span "Now" at bounding box center [394, 115] width 14 height 12
type input "8/25/2025 6:10 PM"
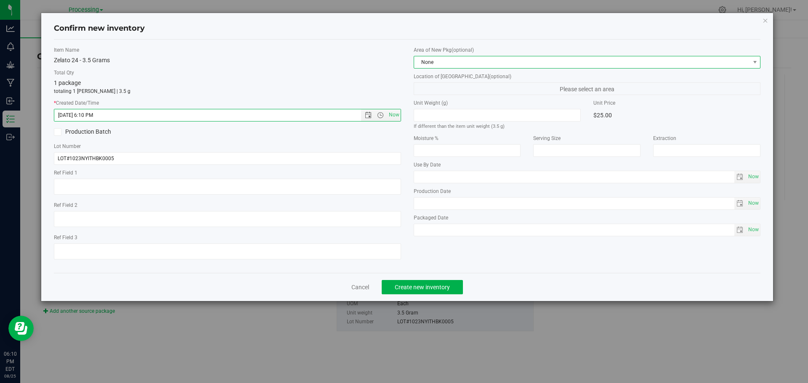
click at [524, 62] on span "None" at bounding box center [582, 62] width 336 height 12
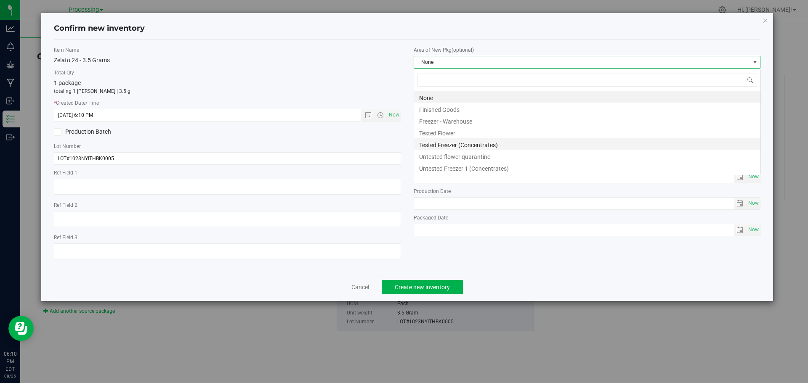
scroll to position [13, 347]
click at [476, 110] on li "Finished Goods" at bounding box center [587, 109] width 346 height 12
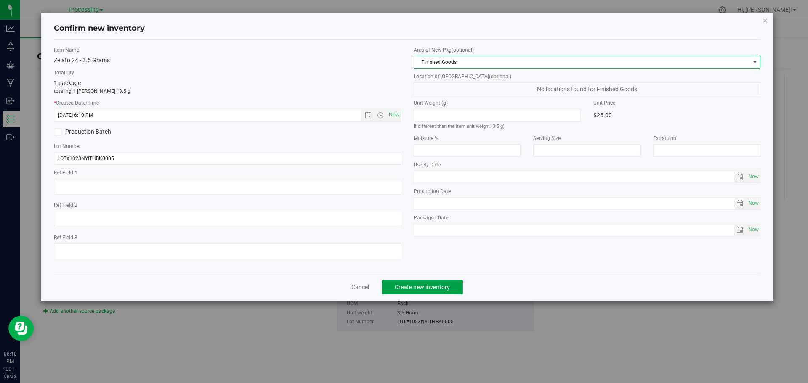
click at [447, 289] on span "Create new inventory" at bounding box center [422, 287] width 55 height 7
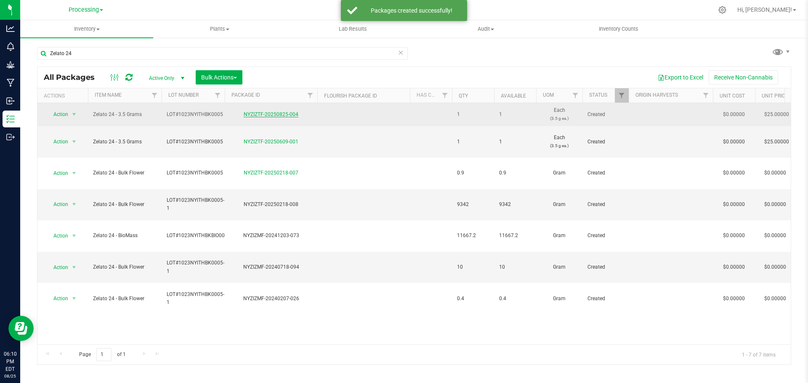
click at [262, 115] on link "NYZIZTF-20250825-004" at bounding box center [271, 114] width 55 height 6
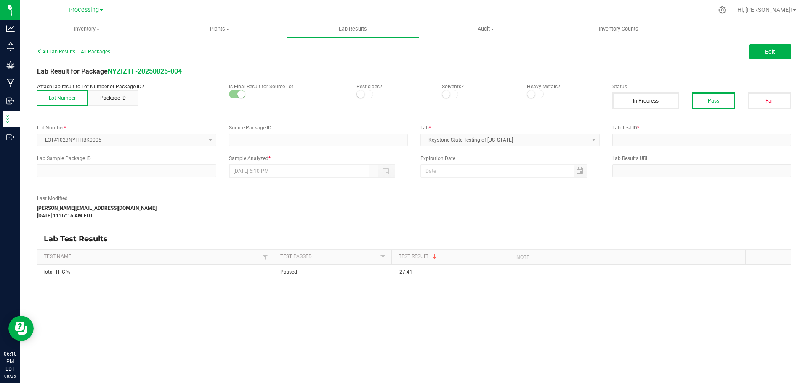
type input "NYZIZTF-20250218-007"
type input "61709"
type input "NYZIZTF-20250218-007"
type input "06/03/2025 3:36 PM"
type input "07/11/2026"
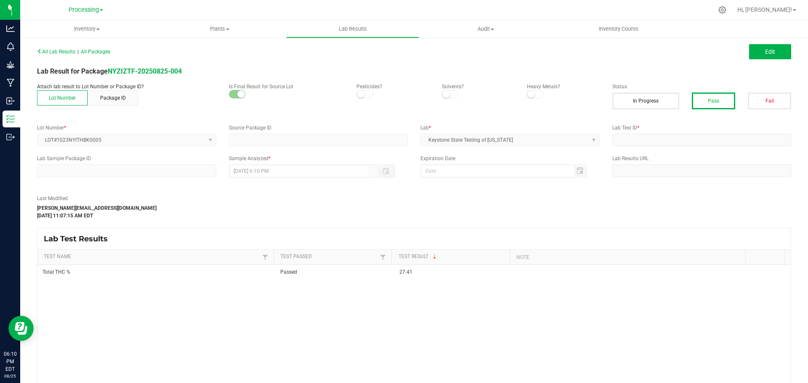
type input "https://ny-keystonestatetesting.grow.labware.cloud/COA?guid=0BB91E3C-40E2-4479-…"
click at [779, 50] on button "Edit" at bounding box center [770, 51] width 42 height 15
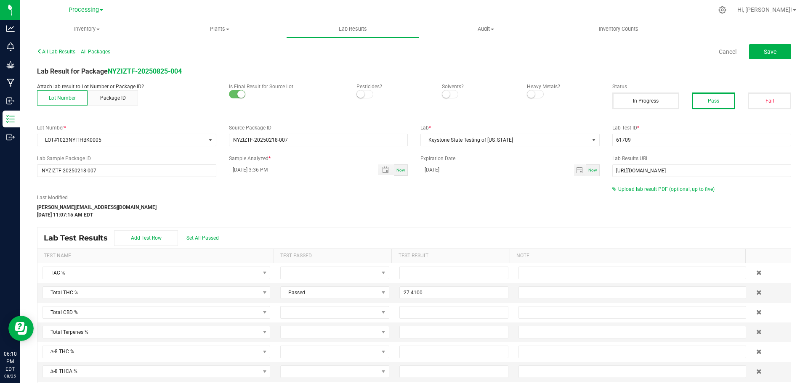
drag, startPoint x: 585, startPoint y: 169, endPoint x: 531, endPoint y: 179, distance: 54.7
click at [588, 169] on span "Now" at bounding box center [592, 170] width 9 height 5
click at [453, 172] on input "[DATE]" at bounding box center [497, 169] width 154 height 11
type input "08/25/2026"
click at [766, 54] on span "Save" at bounding box center [769, 51] width 13 height 7
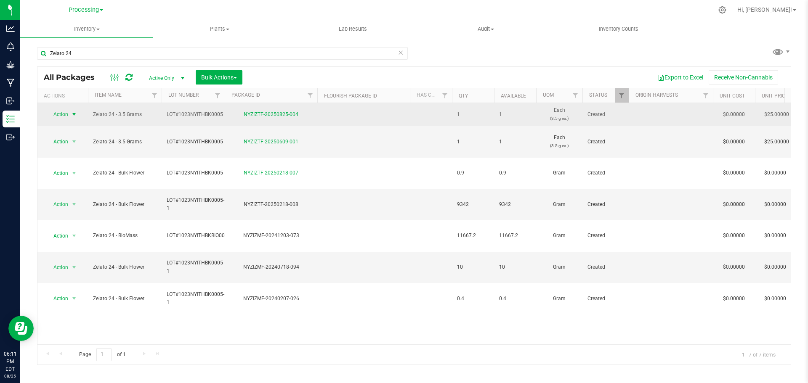
click at [67, 116] on span "Action" at bounding box center [57, 115] width 23 height 12
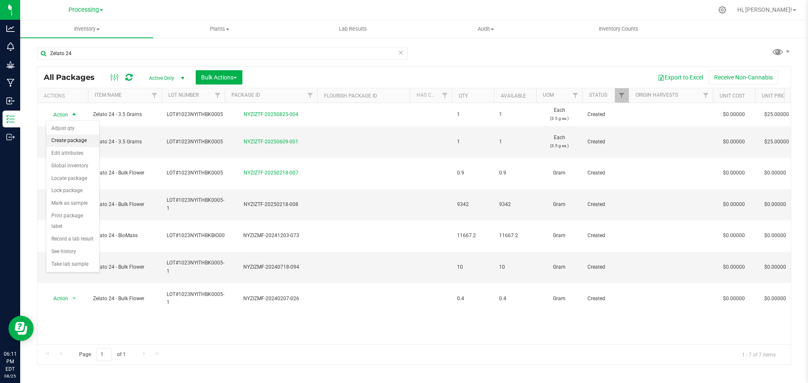
click at [73, 144] on li "Create package" at bounding box center [72, 141] width 53 height 13
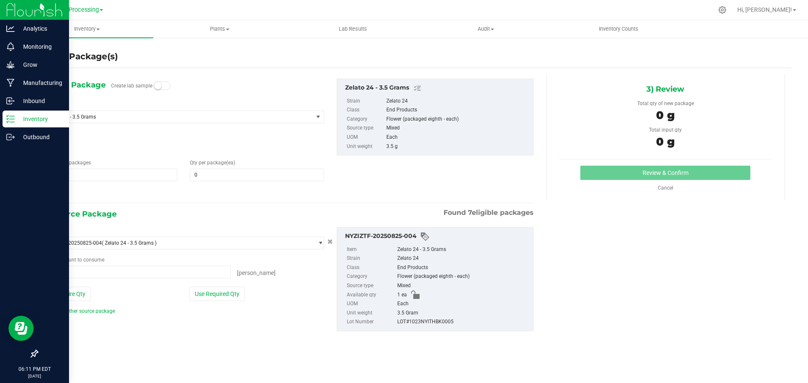
type input "0 ea"
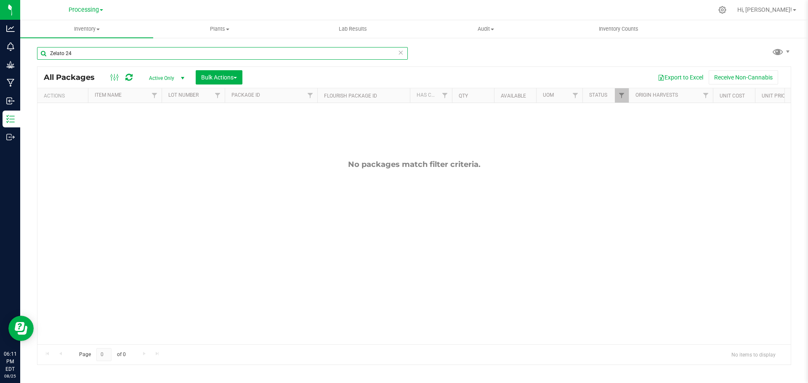
click at [98, 51] on input "Zelato 24" at bounding box center [222, 53] width 371 height 13
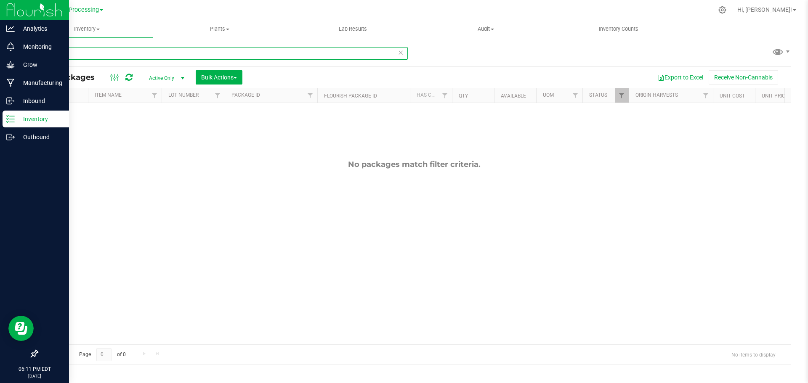
type input "Zelato"
click at [10, 118] on icon at bounding box center [10, 119] width 8 height 8
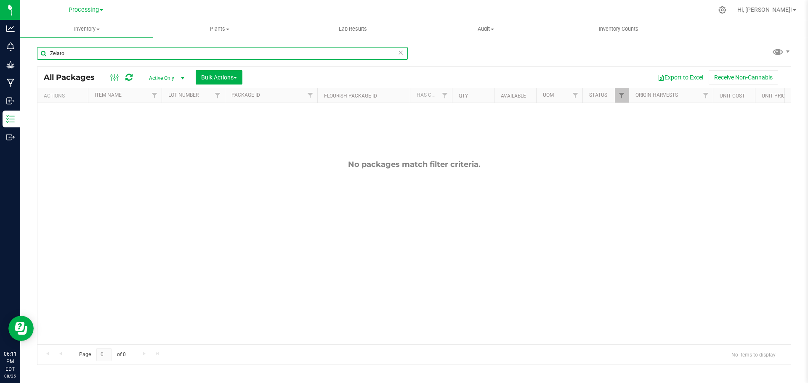
click at [72, 59] on input "Zelato" at bounding box center [222, 53] width 371 height 13
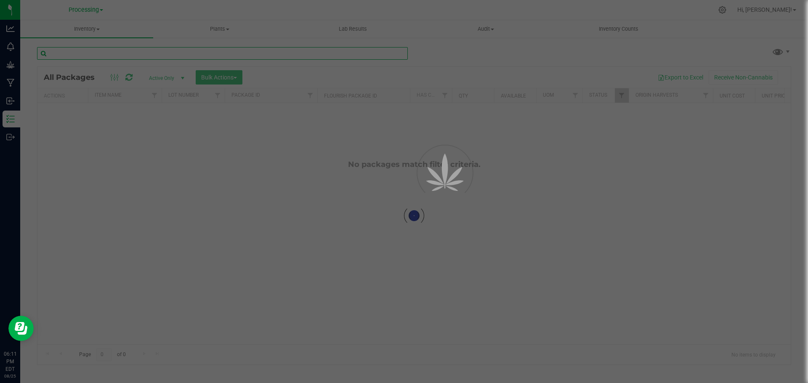
paste input "Zelato 24"
type input "Zelato 24"
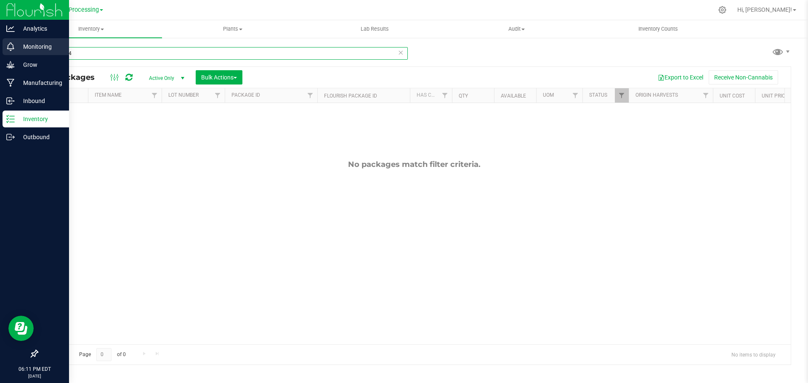
drag, startPoint x: 92, startPoint y: 52, endPoint x: 9, endPoint y: 43, distance: 83.3
click at [9, 43] on div "Analytics Monitoring Grow Manufacturing Inbound Inventory Outbound 06:11 PM EDT…" at bounding box center [404, 191] width 808 height 383
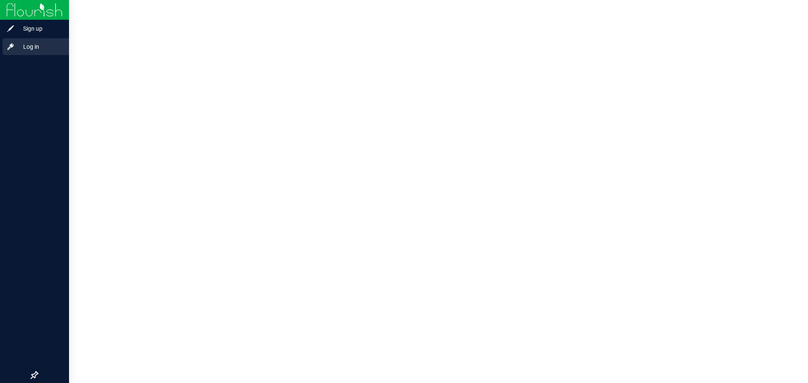
click at [24, 50] on span "Log in" at bounding box center [40, 47] width 50 height 10
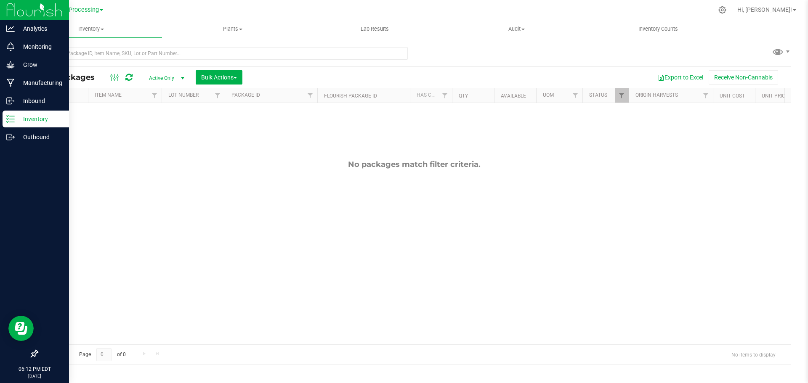
click at [37, 125] on div "Inventory" at bounding box center [36, 119] width 66 height 17
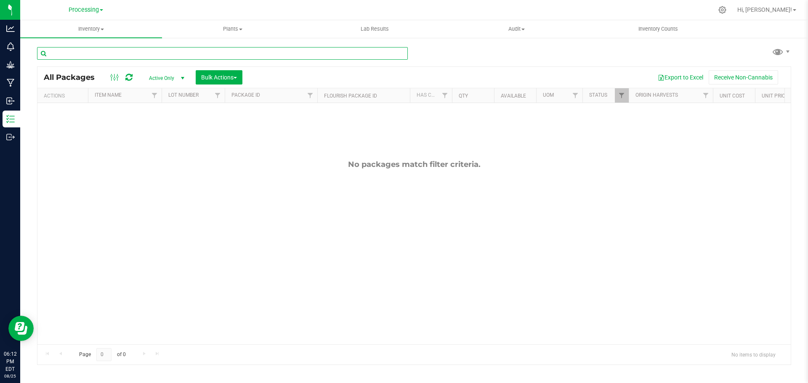
click at [120, 56] on input "text" at bounding box center [222, 53] width 371 height 13
click at [100, 12] on link "Processing" at bounding box center [86, 9] width 34 height 8
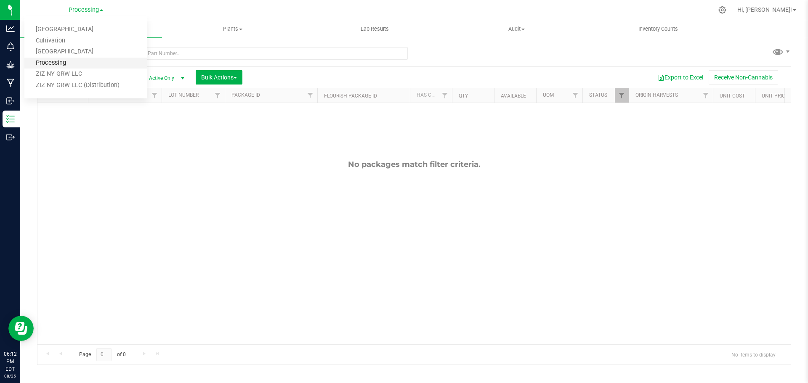
click at [84, 60] on link "Processing" at bounding box center [85, 63] width 123 height 11
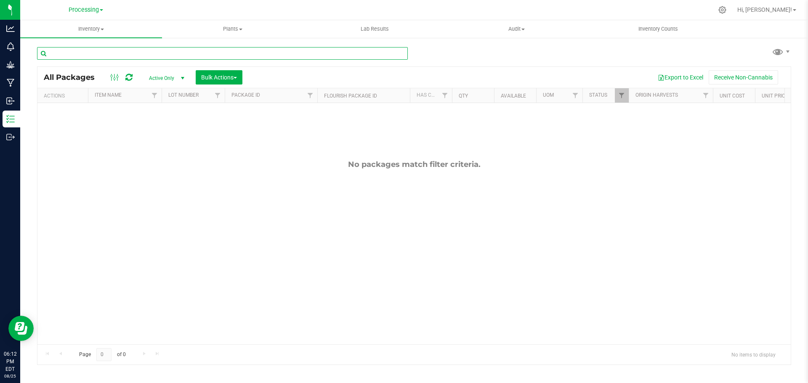
click at [115, 51] on input "text" at bounding box center [222, 53] width 371 height 13
click at [109, 47] on div at bounding box center [225, 53] width 377 height 27
click at [112, 50] on input "text" at bounding box center [222, 53] width 371 height 13
